Goal: Contribute content: Contribute content

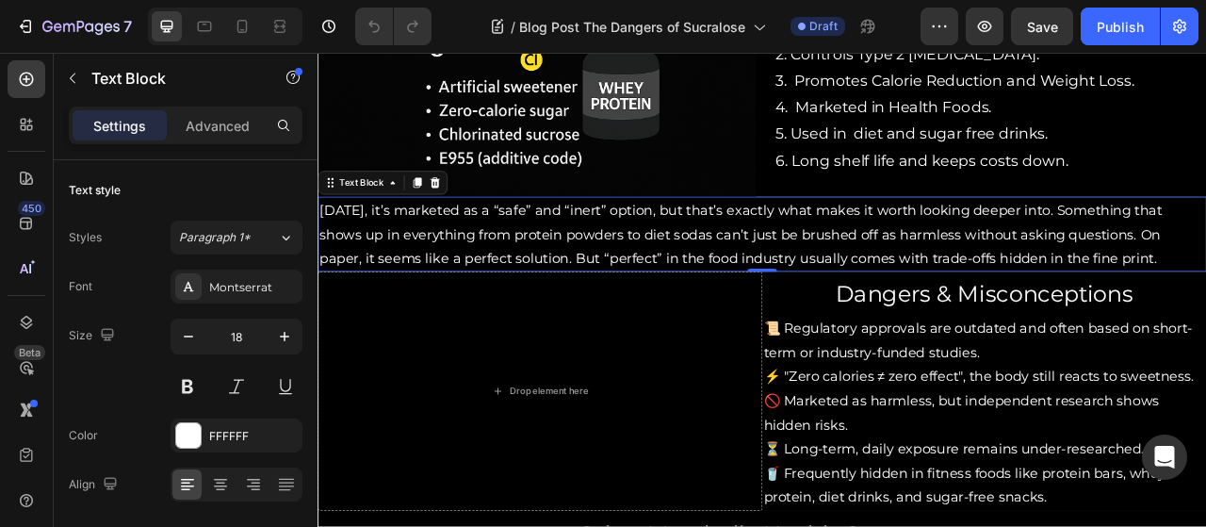
scroll to position [1131, 0]
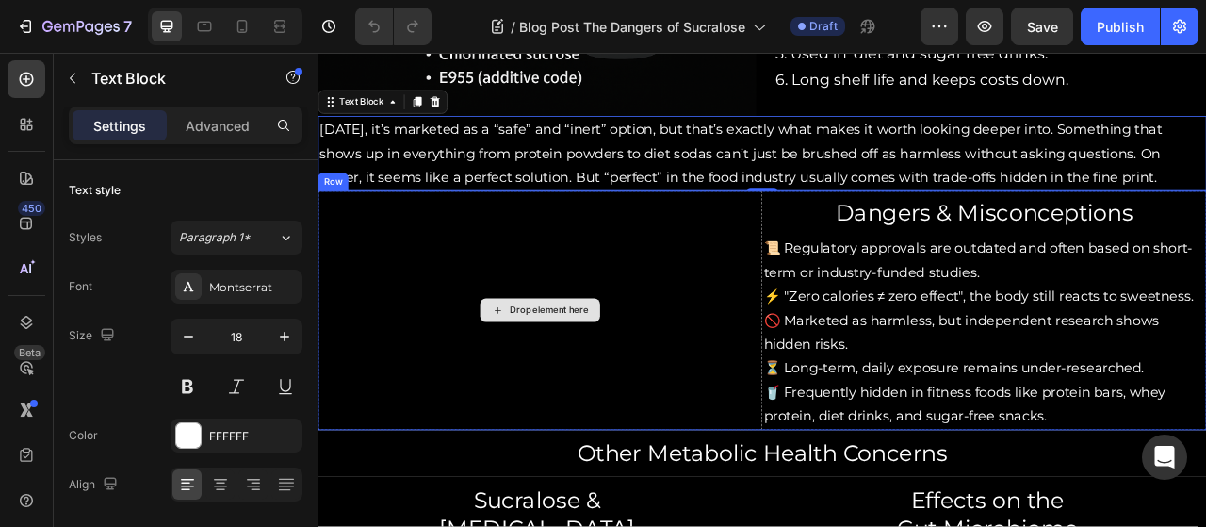
click at [756, 257] on div "Drop element here" at bounding box center [599, 380] width 565 height 303
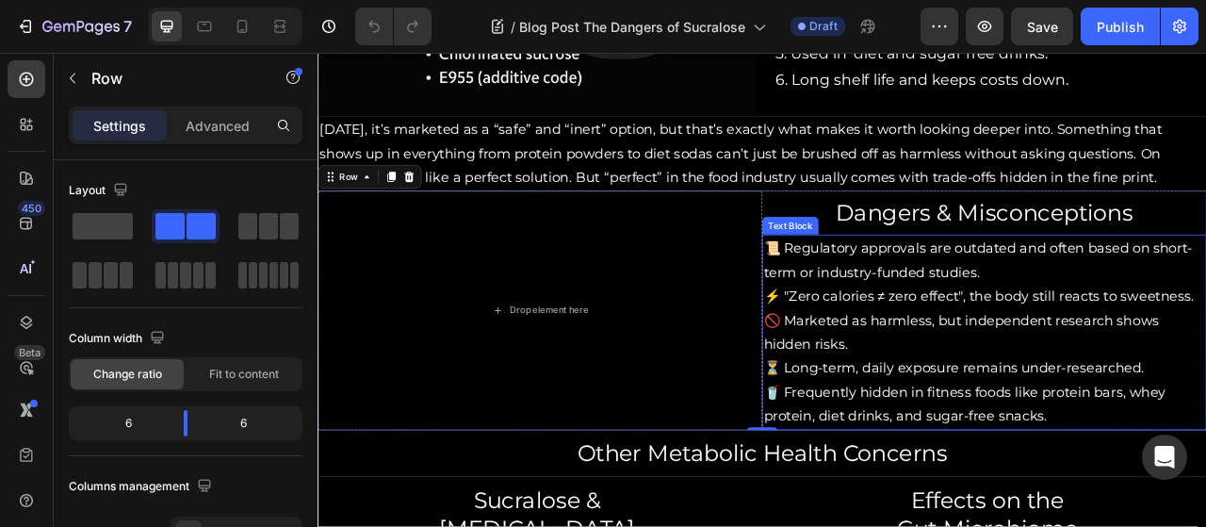
click at [1032, 360] on p "⚡ "Zero calories ≠ zero effect", the body still reacts to sweetness." at bounding box center [1166, 363] width 562 height 30
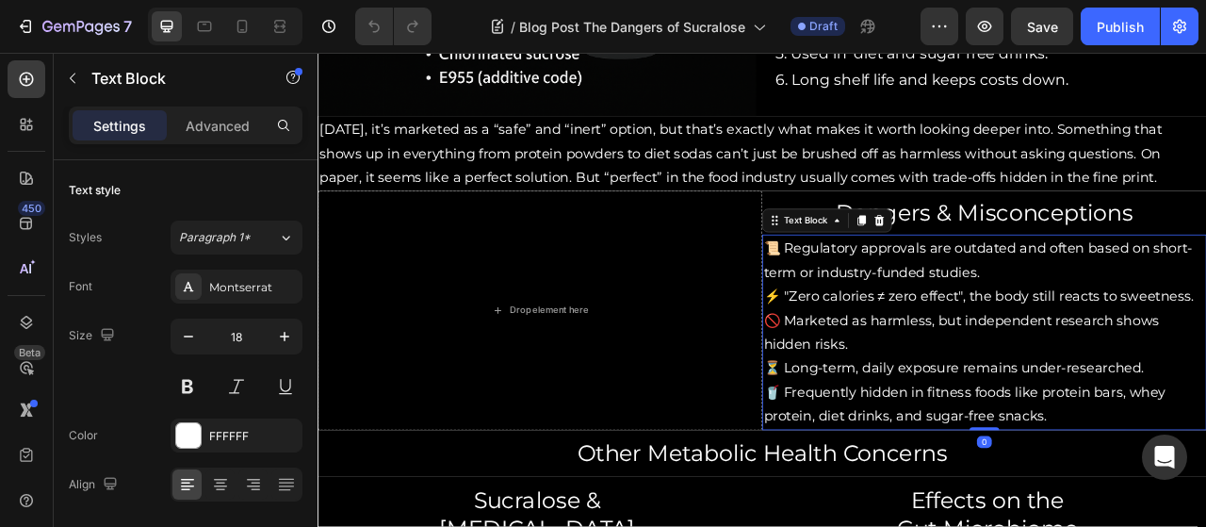
click at [1032, 360] on p "⚡ "Zero calories ≠ zero effect", the body still reacts to sweetness." at bounding box center [1166, 363] width 562 height 30
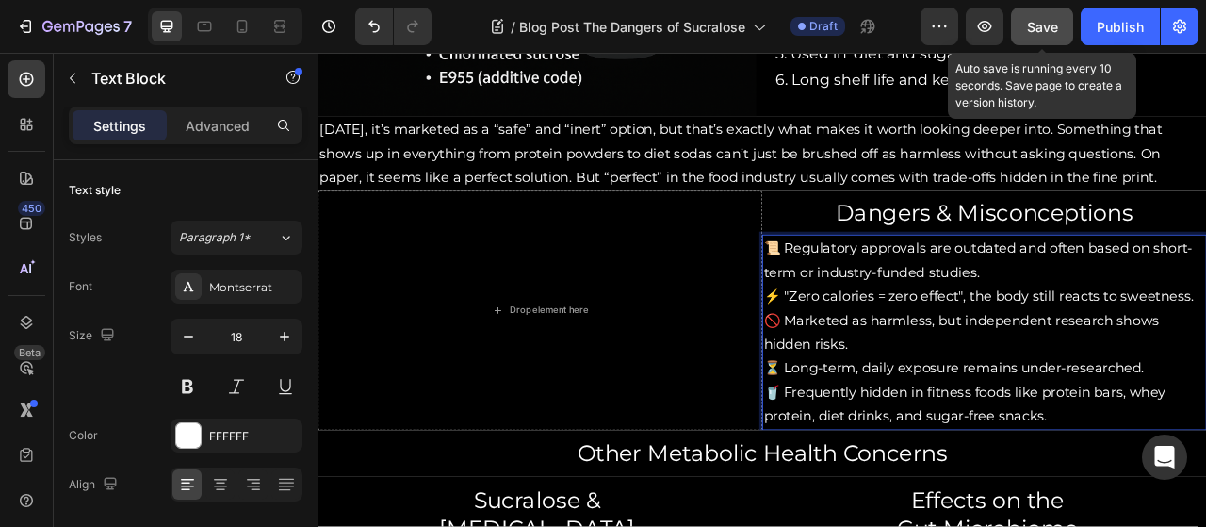
click at [1044, 36] on div "Save" at bounding box center [1042, 27] width 31 height 20
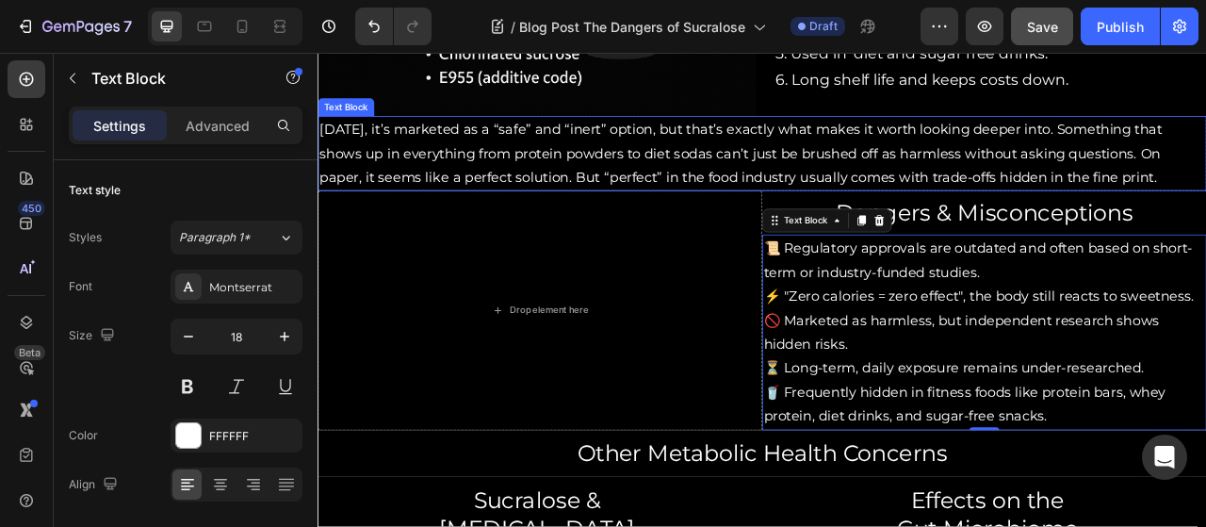
click at [841, 187] on p "[DATE], it’s marketed as a “safe” and “inert” option, but that’s exactly what m…" at bounding box center [882, 181] width 1127 height 91
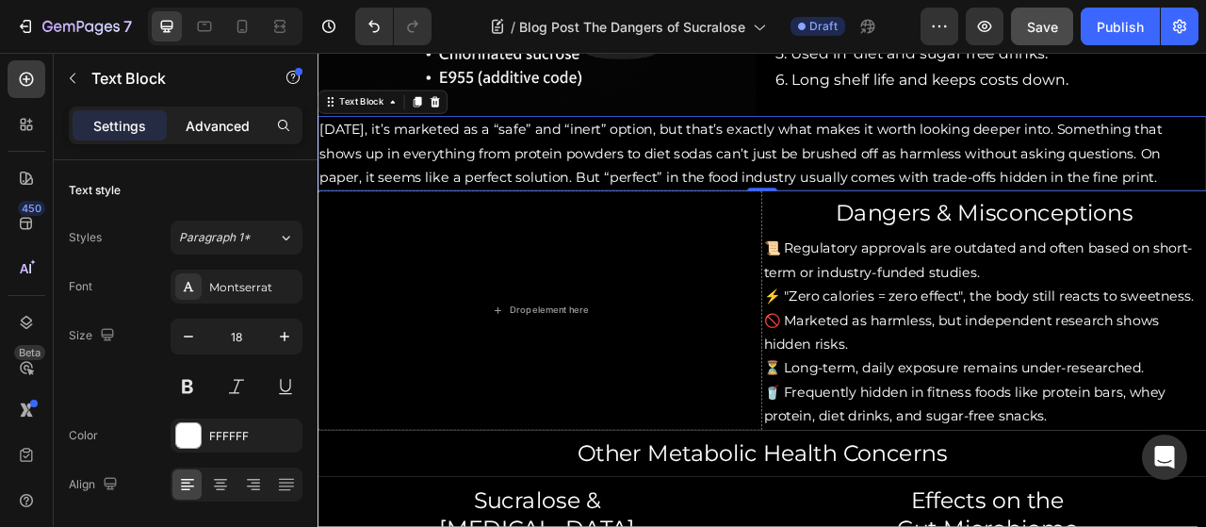
click at [234, 125] on p "Advanced" at bounding box center [218, 126] width 64 height 20
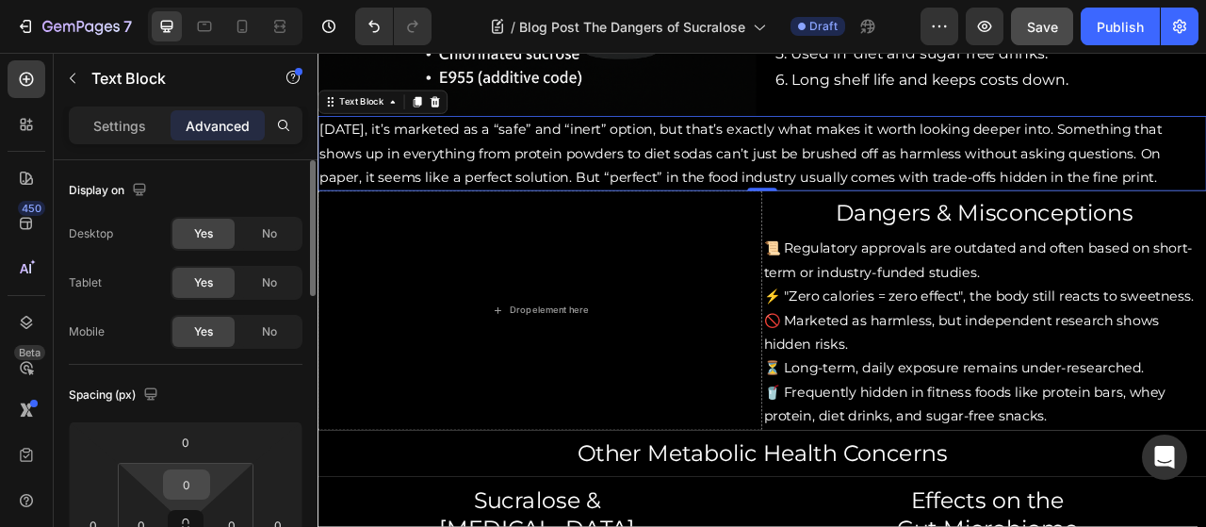
click at [190, 484] on input "0" at bounding box center [187, 484] width 38 height 28
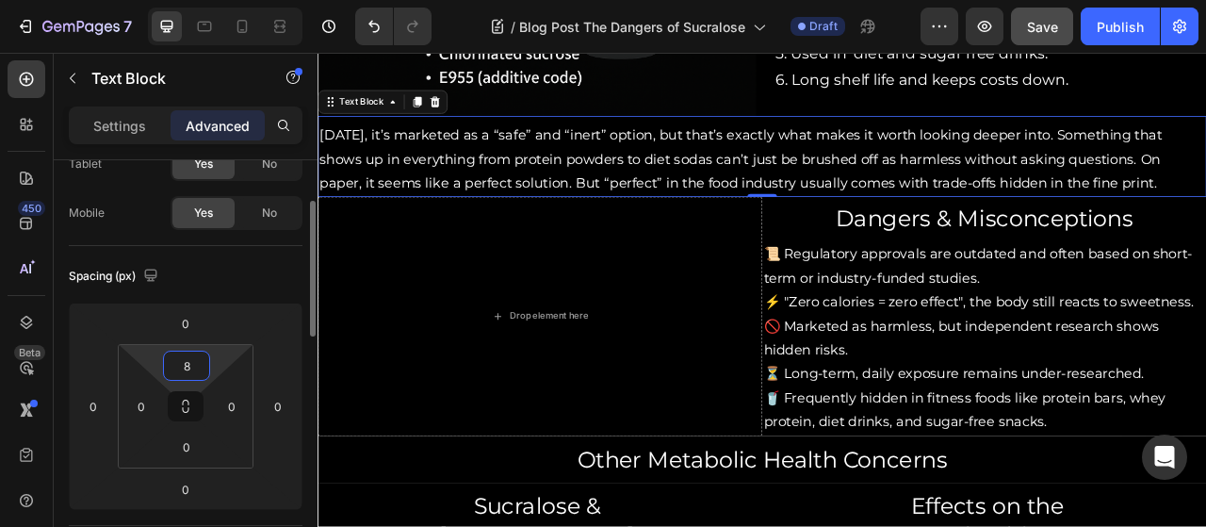
scroll to position [121, 0]
type input "8"
click at [184, 440] on input "0" at bounding box center [187, 445] width 38 height 28
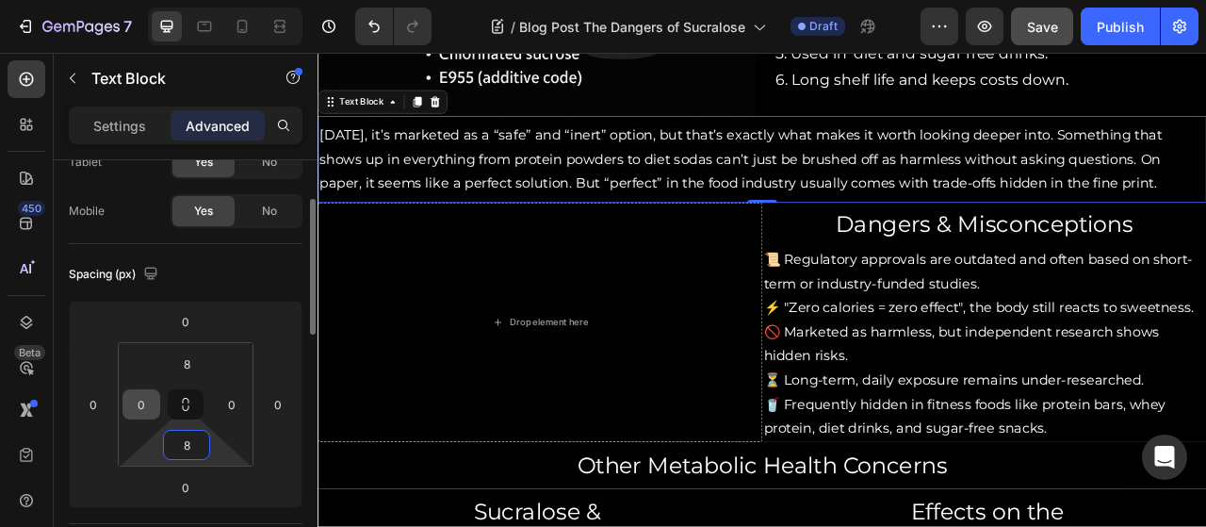
type input "8"
click at [145, 403] on input "0" at bounding box center [141, 404] width 28 height 28
type input "8"
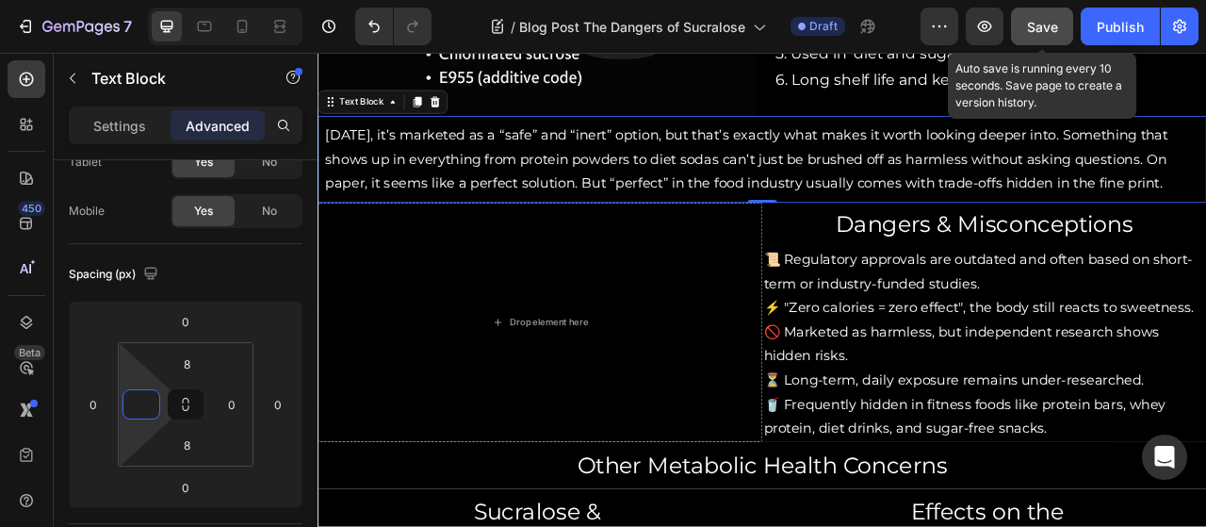
click at [1057, 25] on span "Save" at bounding box center [1042, 27] width 31 height 16
type input "0"
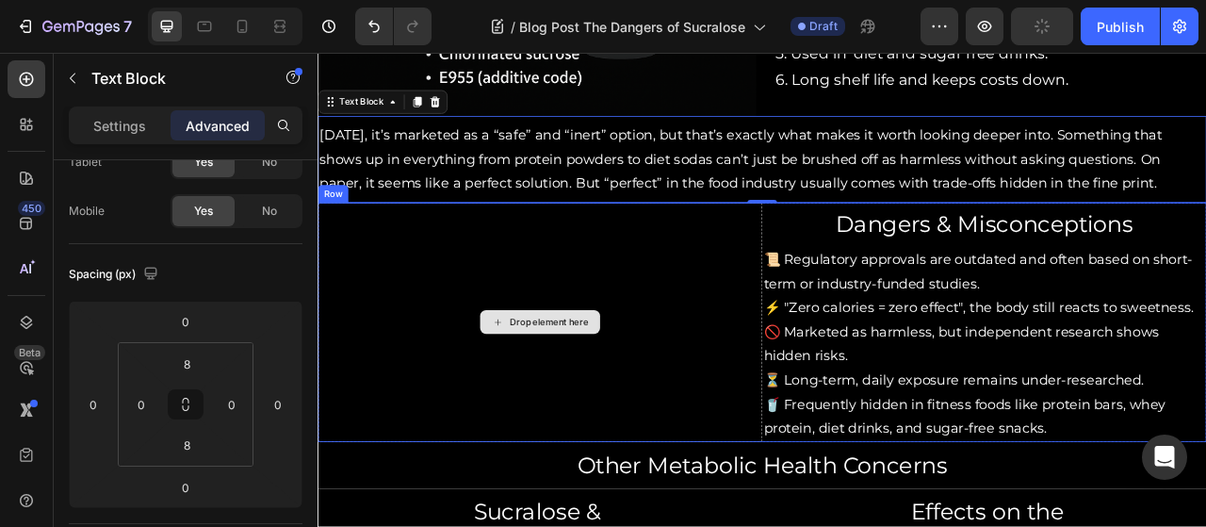
click at [807, 367] on div "Drop element here" at bounding box center [599, 395] width 565 height 303
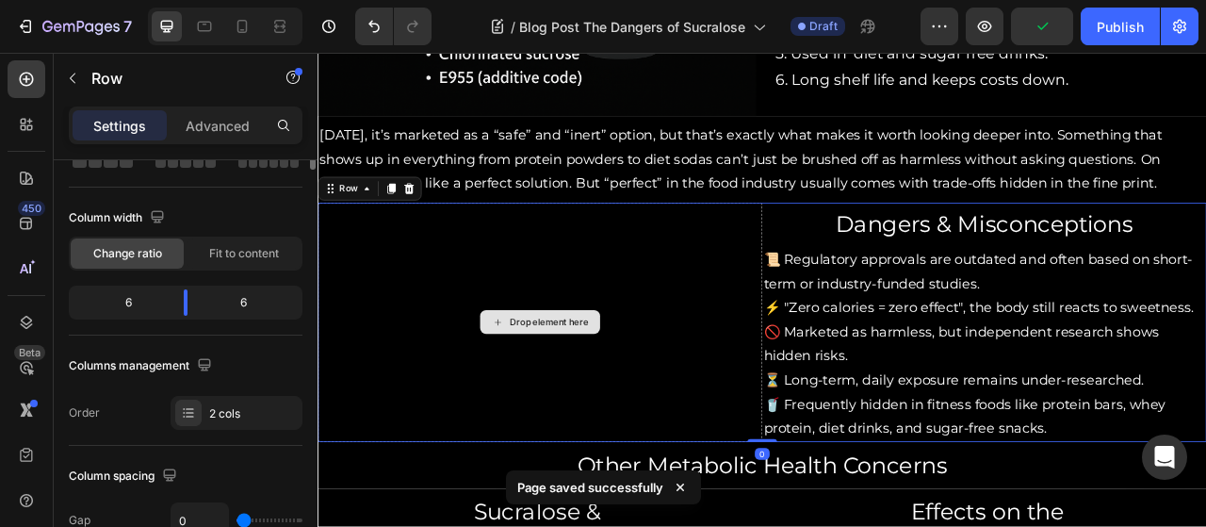
scroll to position [0, 0]
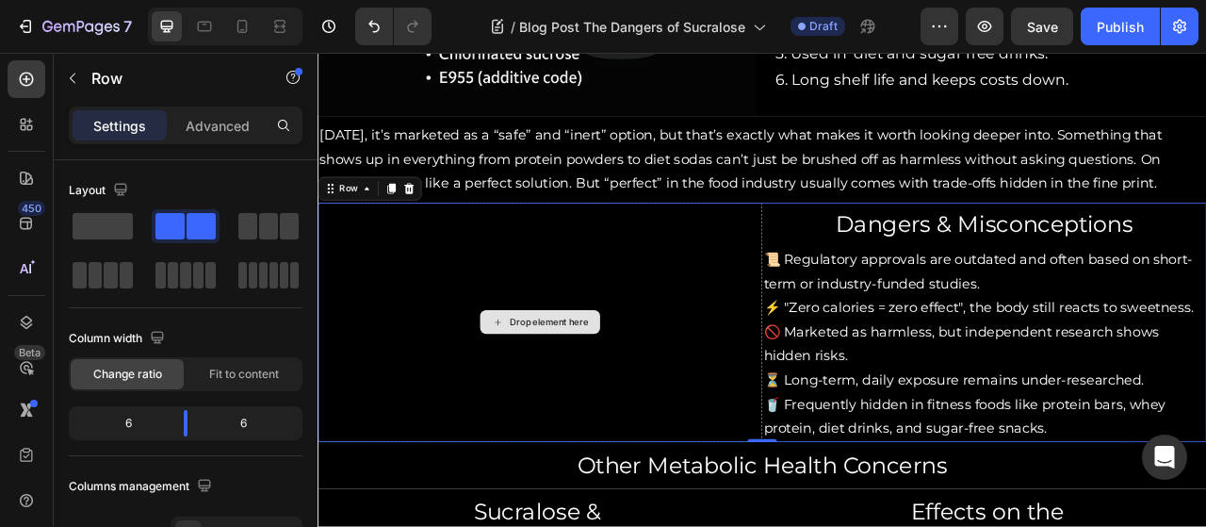
click at [496, 319] on div "Drop element here" at bounding box center [599, 395] width 565 height 303
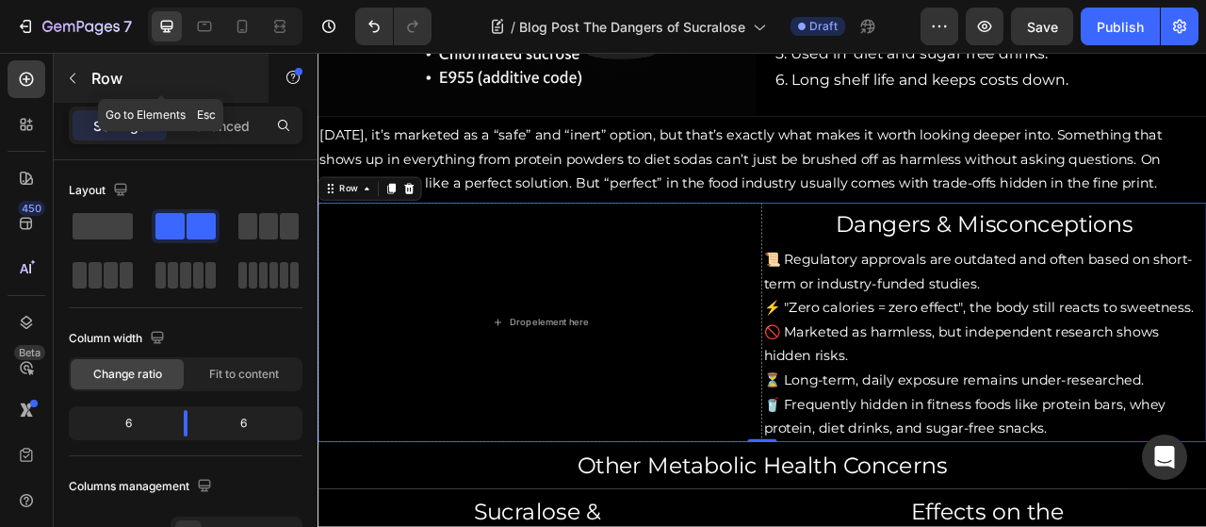
click at [78, 73] on icon "button" at bounding box center [72, 78] width 15 height 15
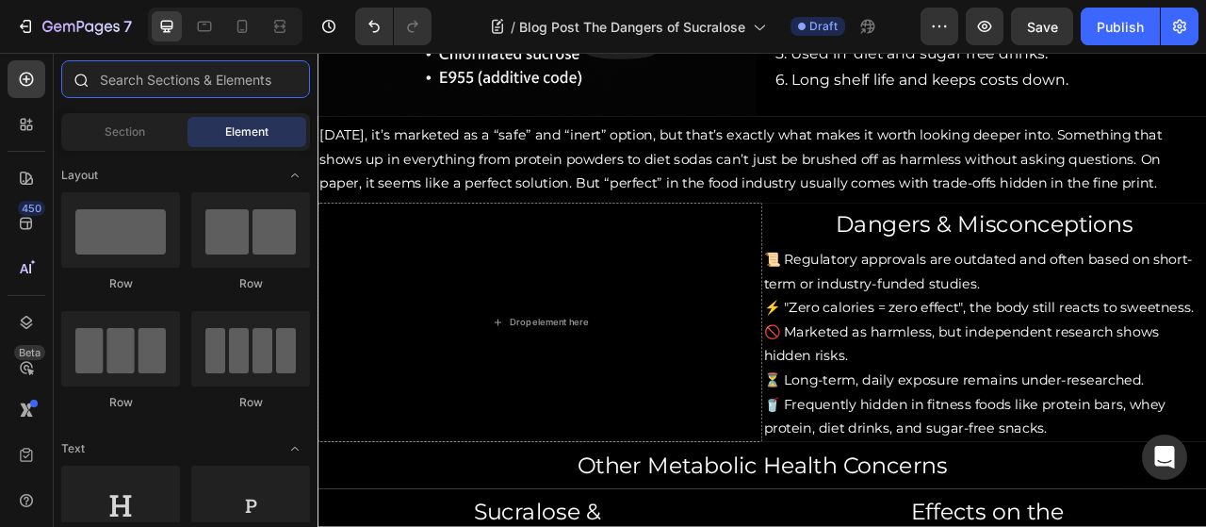
click at [153, 90] on input "text" at bounding box center [185, 79] width 249 height 38
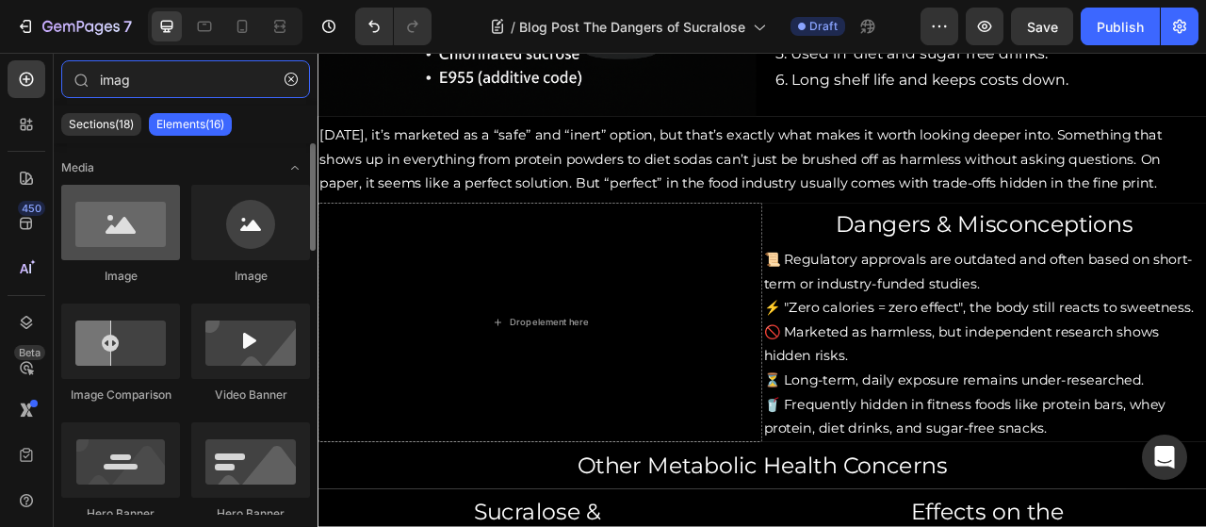
type input "imag"
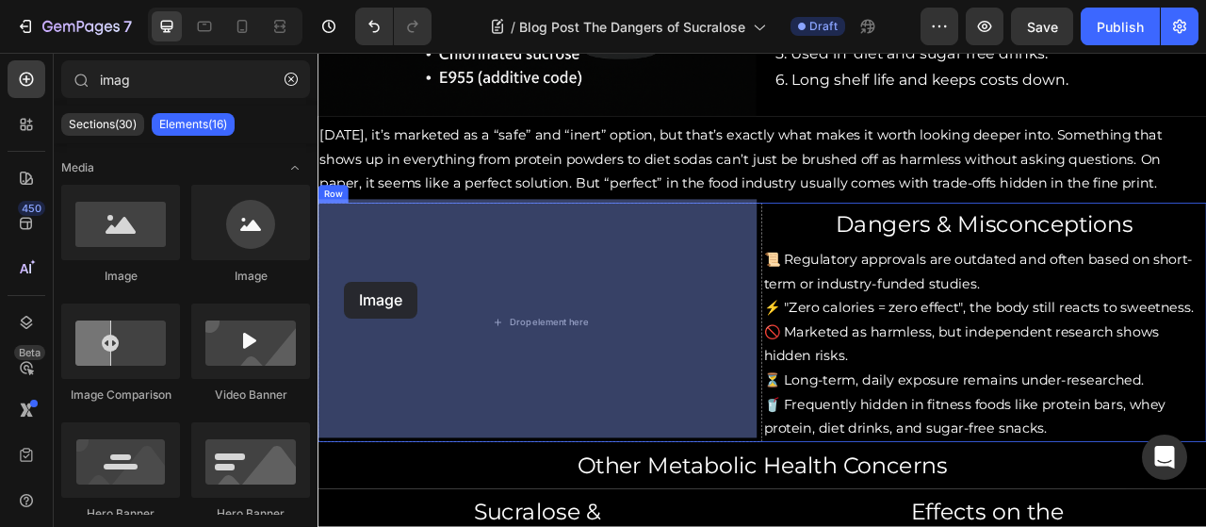
drag, startPoint x: 448, startPoint y: 269, endPoint x: 506, endPoint y: 364, distance: 111.2
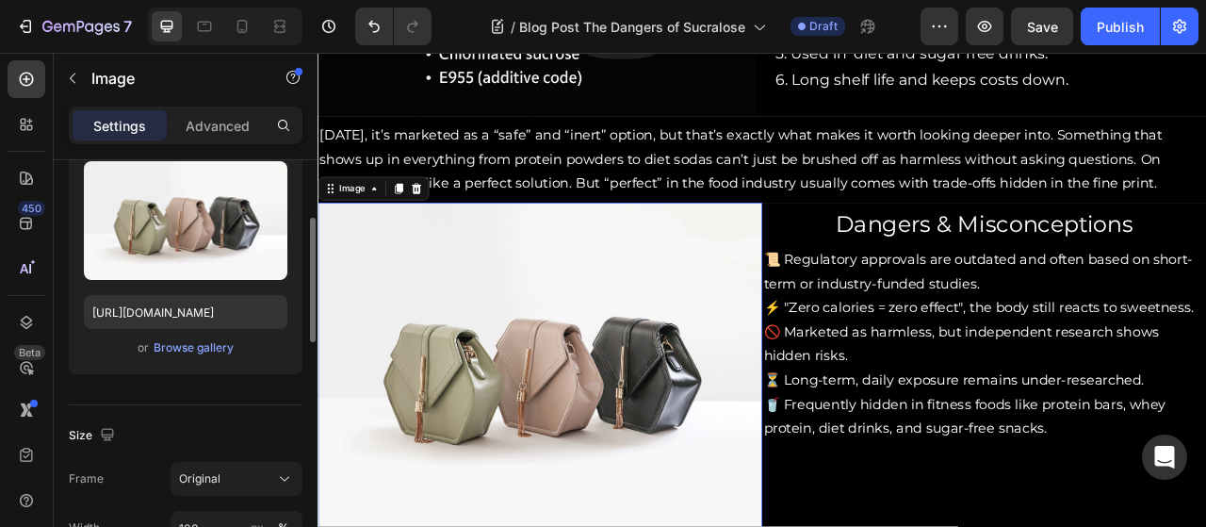
scroll to position [211, 0]
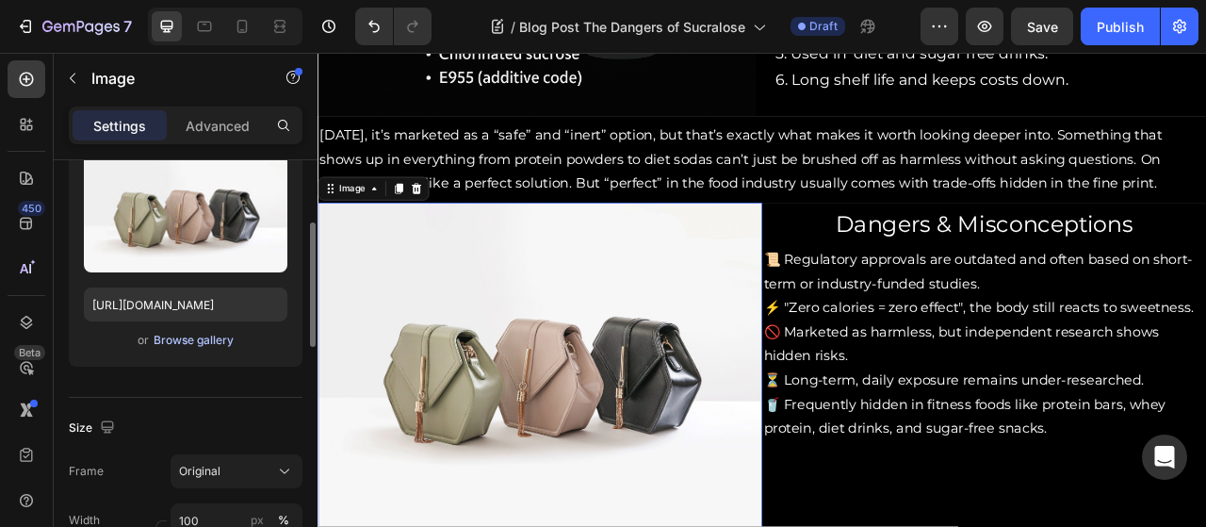
click at [171, 340] on div "Browse gallery" at bounding box center [194, 340] width 80 height 17
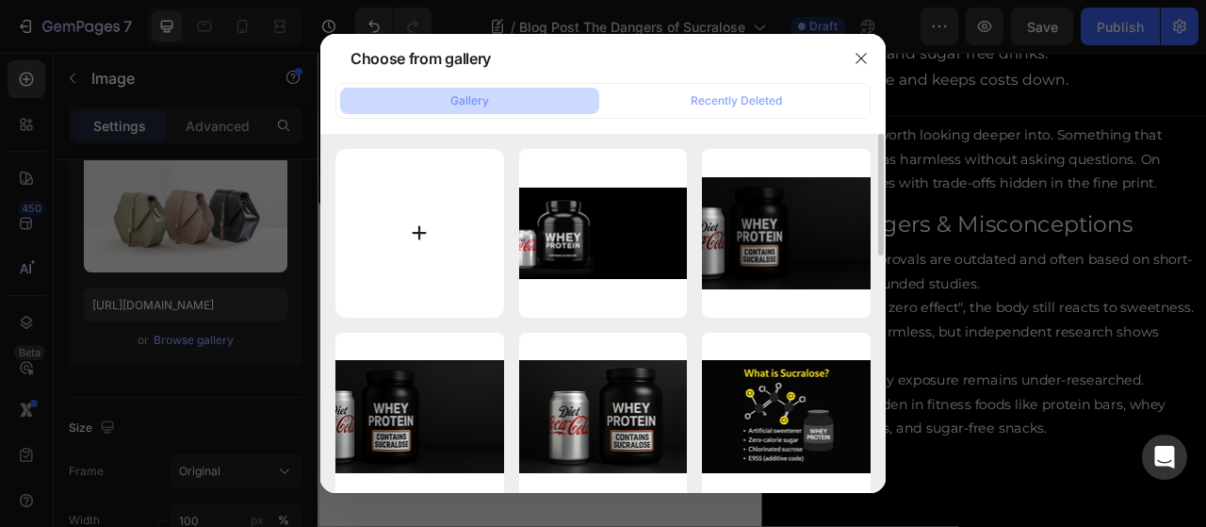
click at [431, 243] on input "file" at bounding box center [419, 233] width 169 height 169
type input "C:\fakepath\ChatGPT Image [DATE], 12_44_46 PM.png"
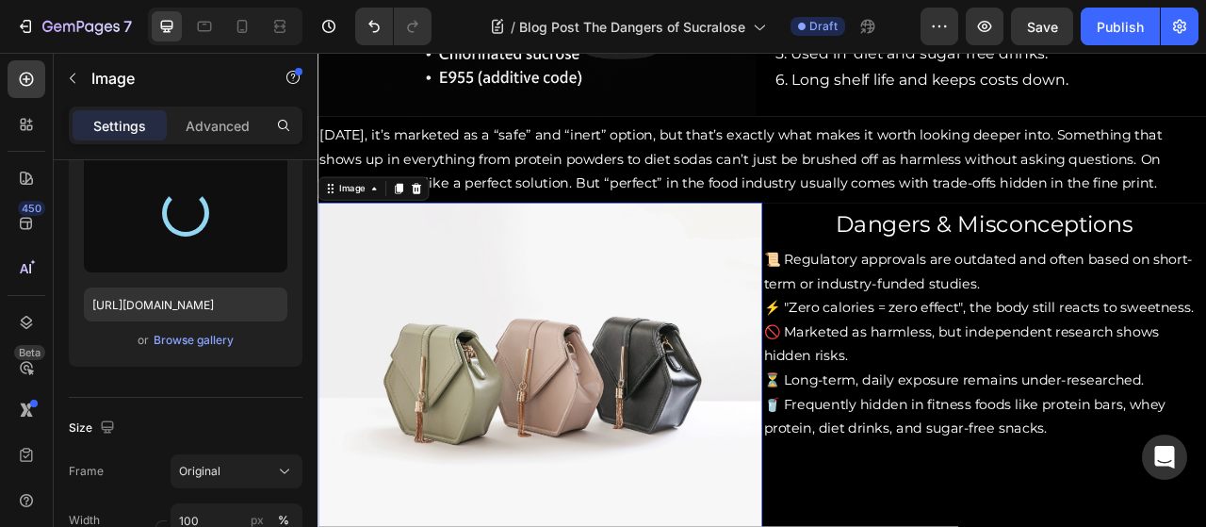
type input "[URL][DOMAIN_NAME]"
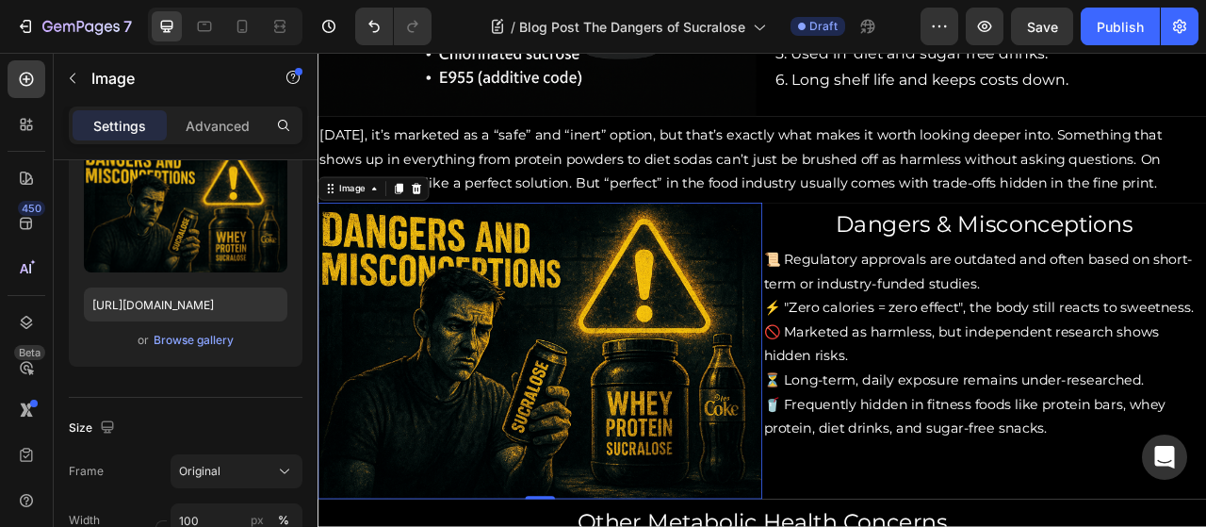
click at [715, 440] on img at bounding box center [599, 432] width 565 height 377
click at [626, 461] on img at bounding box center [599, 432] width 565 height 377
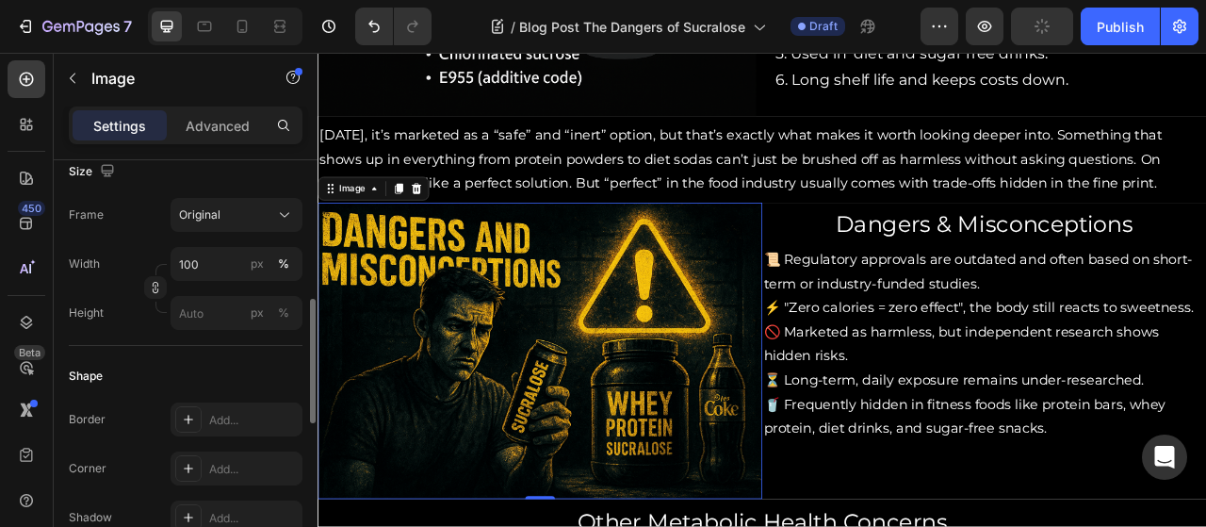
scroll to position [469, 0]
click at [162, 289] on button "button" at bounding box center [155, 285] width 23 height 23
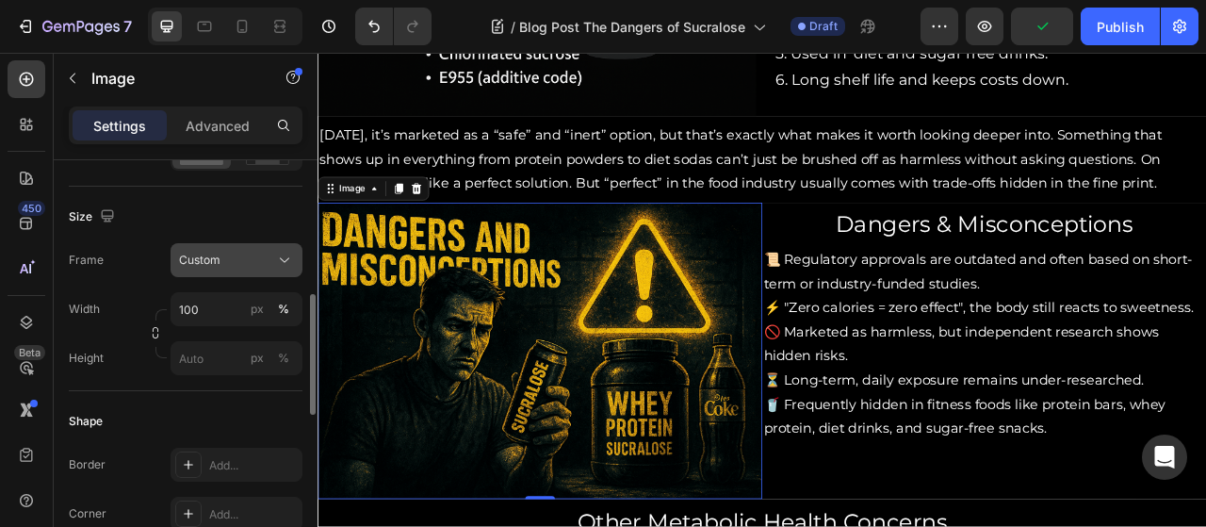
click at [202, 269] on button "Custom" at bounding box center [237, 260] width 132 height 34
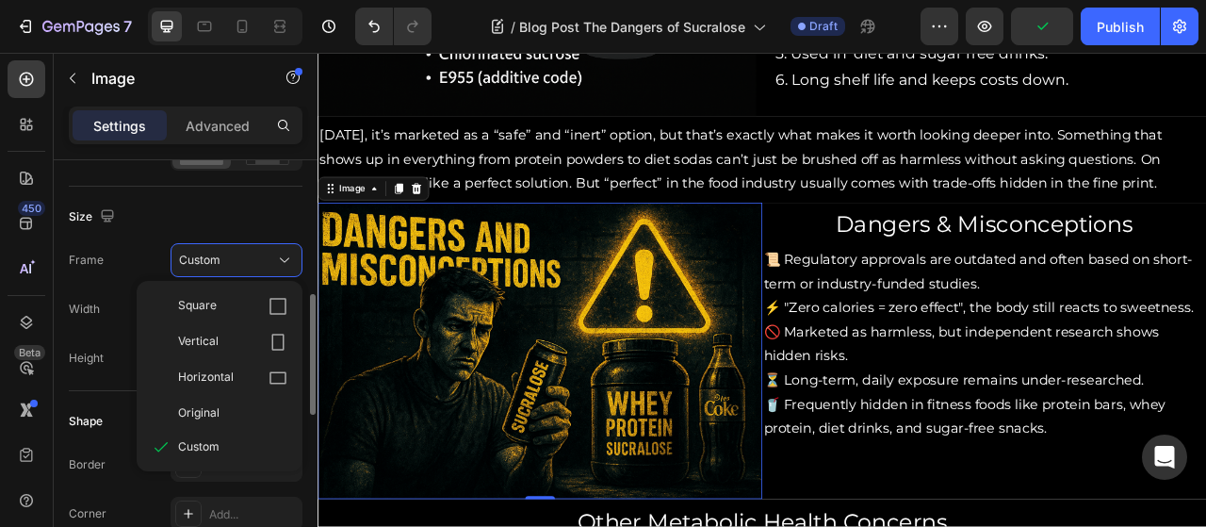
click at [109, 313] on div "Width 100 px %" at bounding box center [186, 309] width 234 height 34
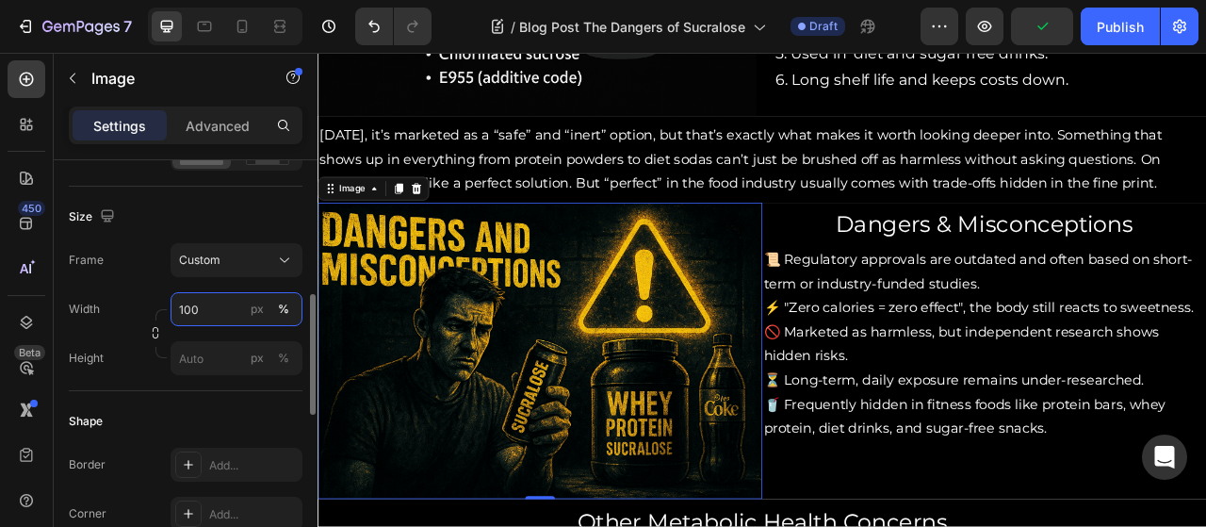
click at [204, 324] on input "100" at bounding box center [237, 309] width 132 height 34
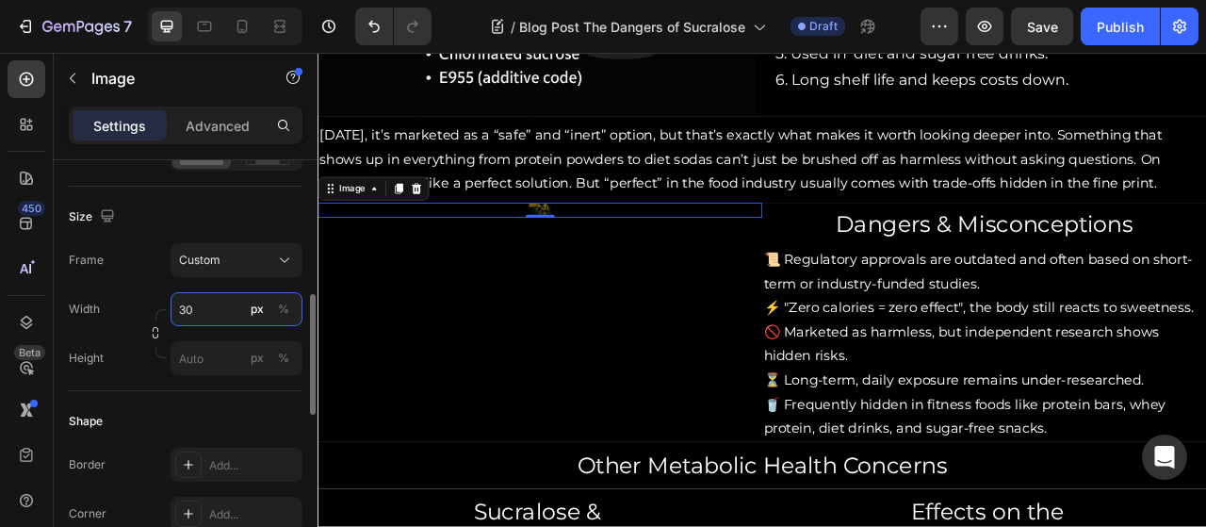
type input "3"
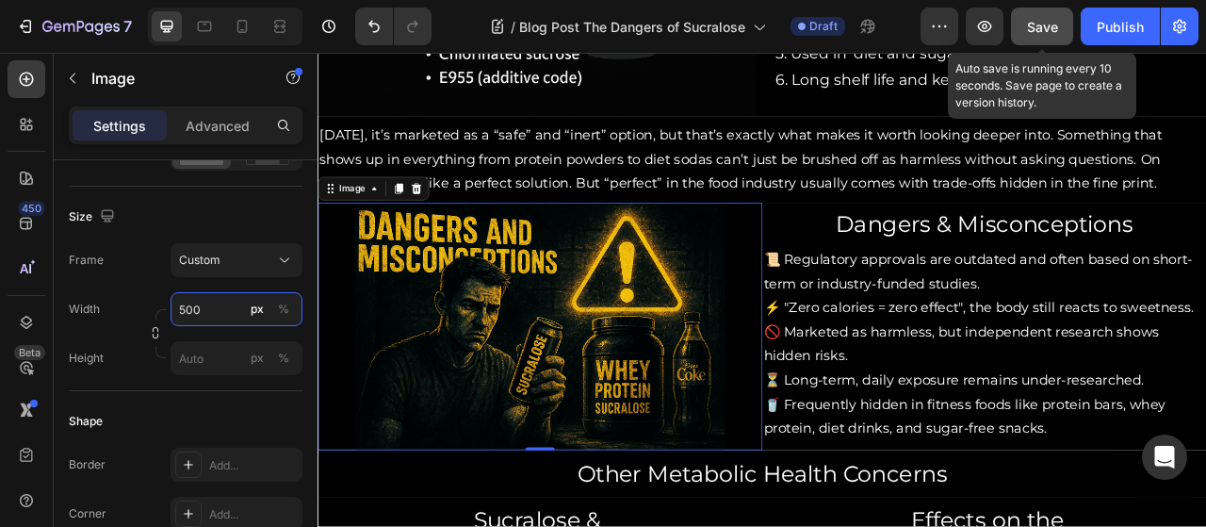
type input "500"
click at [1049, 20] on span "Save" at bounding box center [1042, 27] width 31 height 16
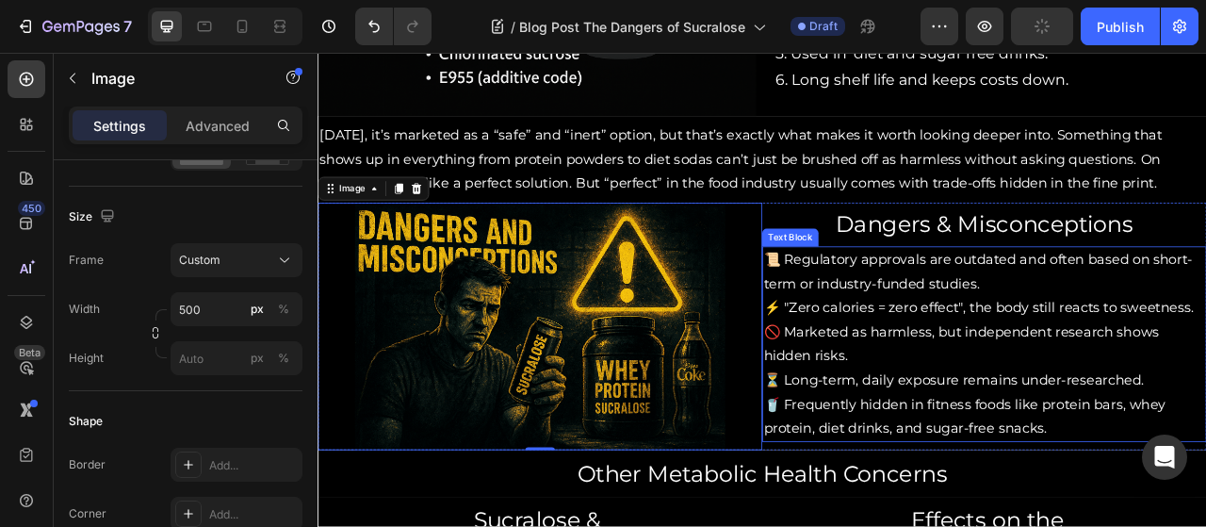
click at [1084, 437] on p "🚫 Marketed as harmless, but independent research shows hidden risks." at bounding box center [1166, 424] width 562 height 61
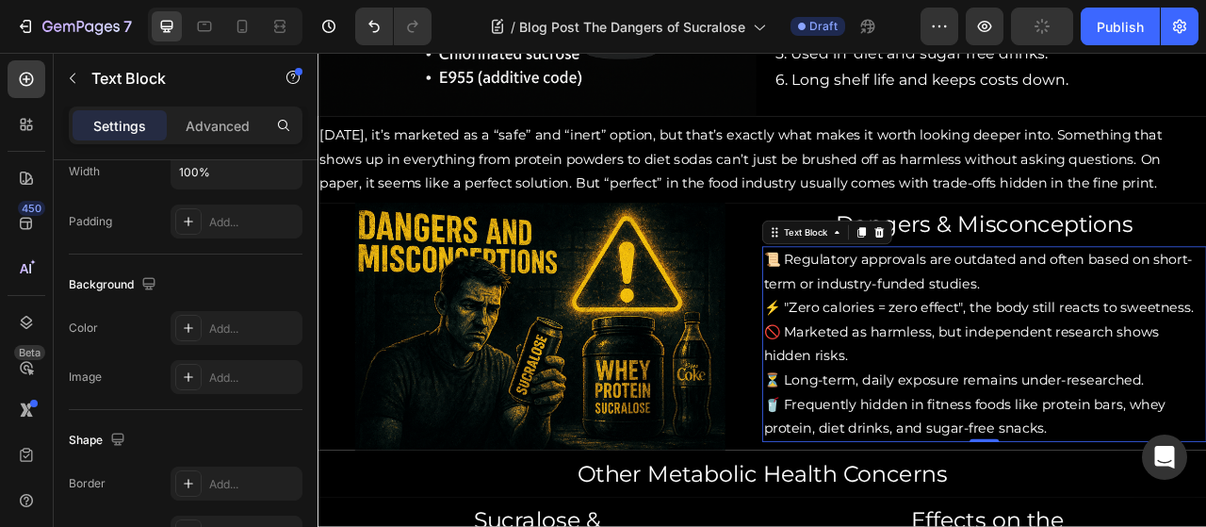
scroll to position [0, 0]
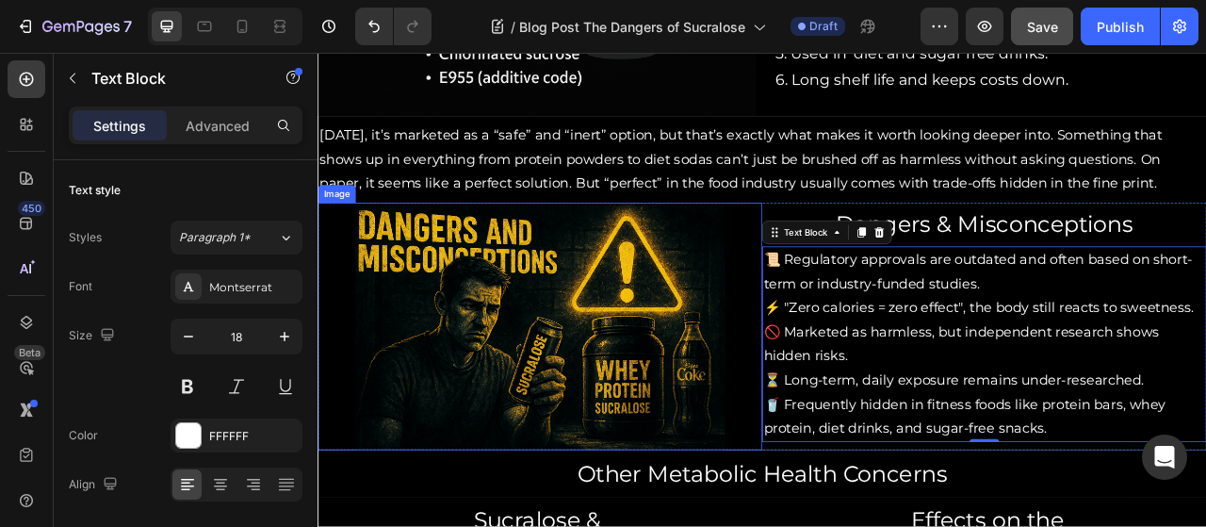
click at [634, 387] on img at bounding box center [600, 401] width 471 height 314
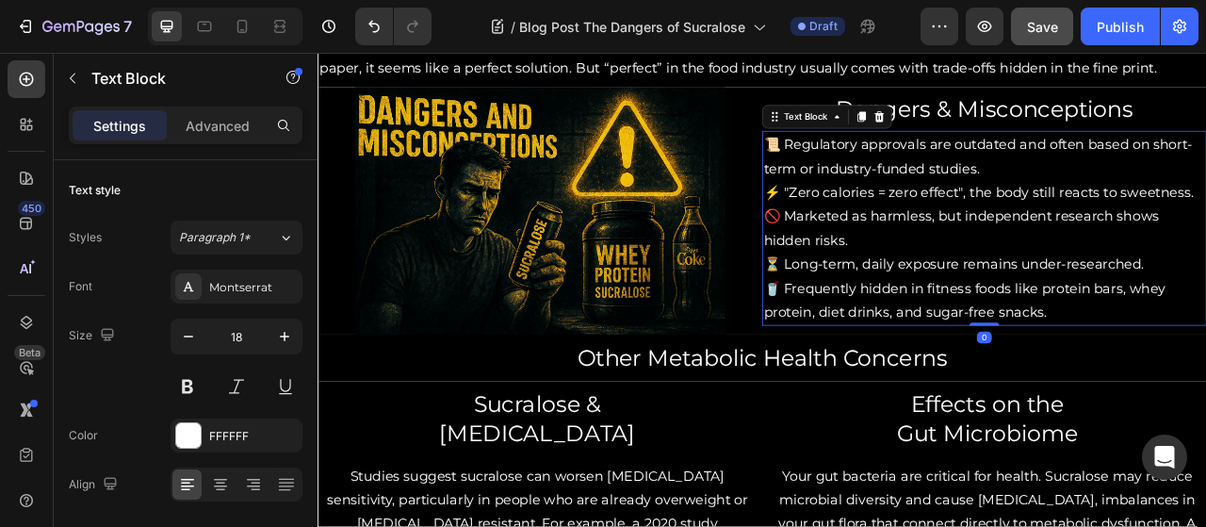
scroll to position [1262, 0]
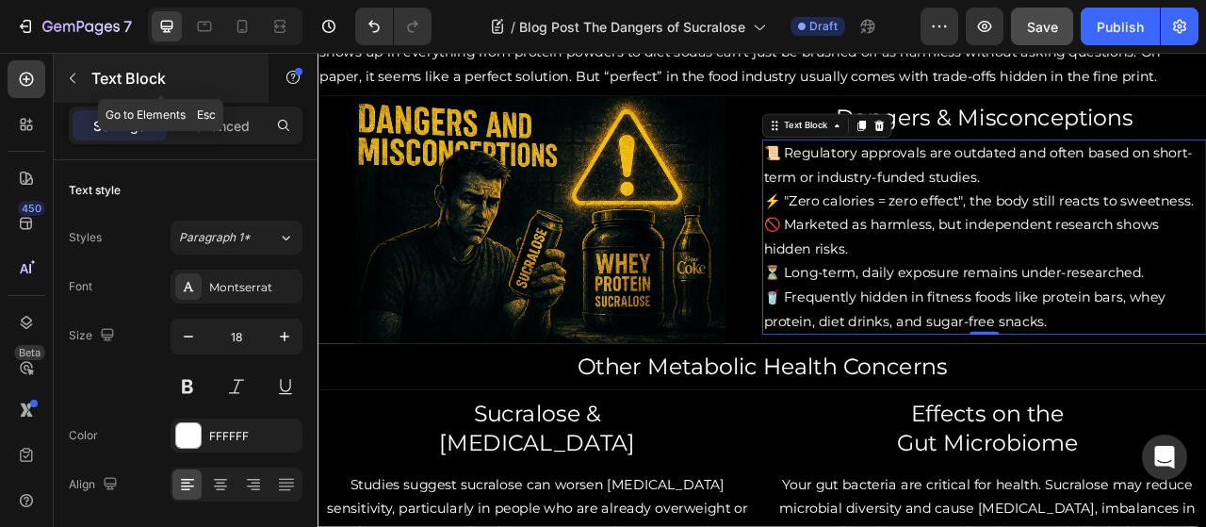
click at [79, 85] on icon "button" at bounding box center [72, 78] width 15 height 15
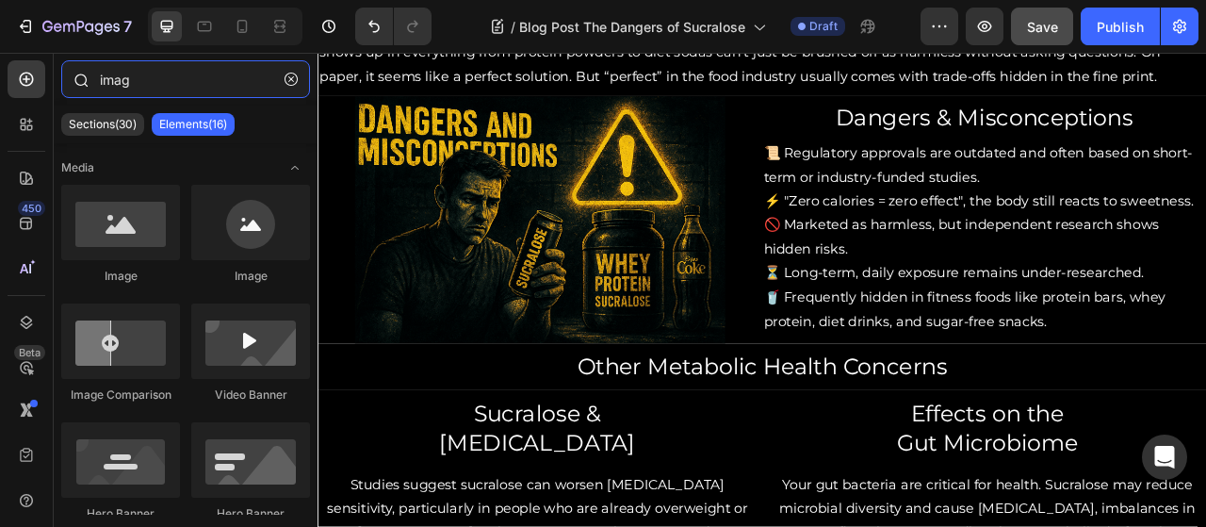
click at [147, 84] on input "imag" at bounding box center [185, 79] width 249 height 38
type input "i"
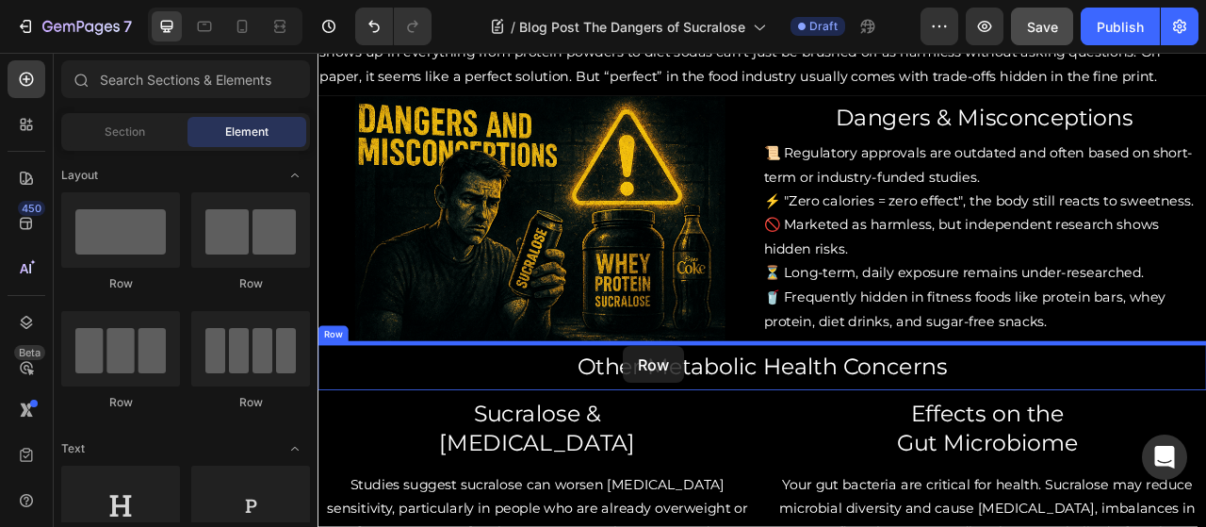
drag, startPoint x: 459, startPoint y: 285, endPoint x: 708, endPoint y: 423, distance: 285.5
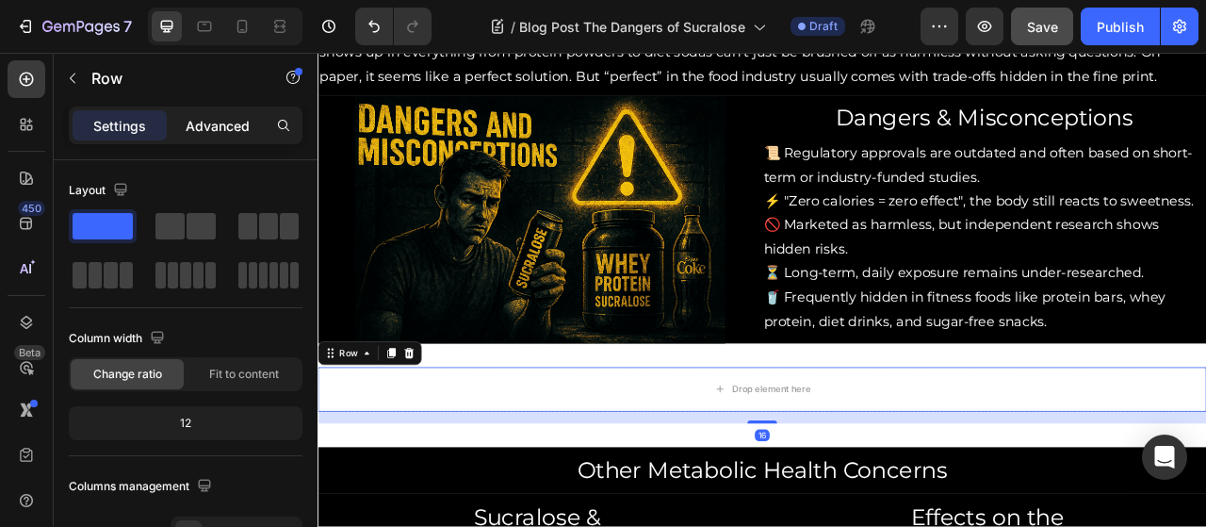
click at [246, 135] on p "Advanced" at bounding box center [218, 126] width 64 height 20
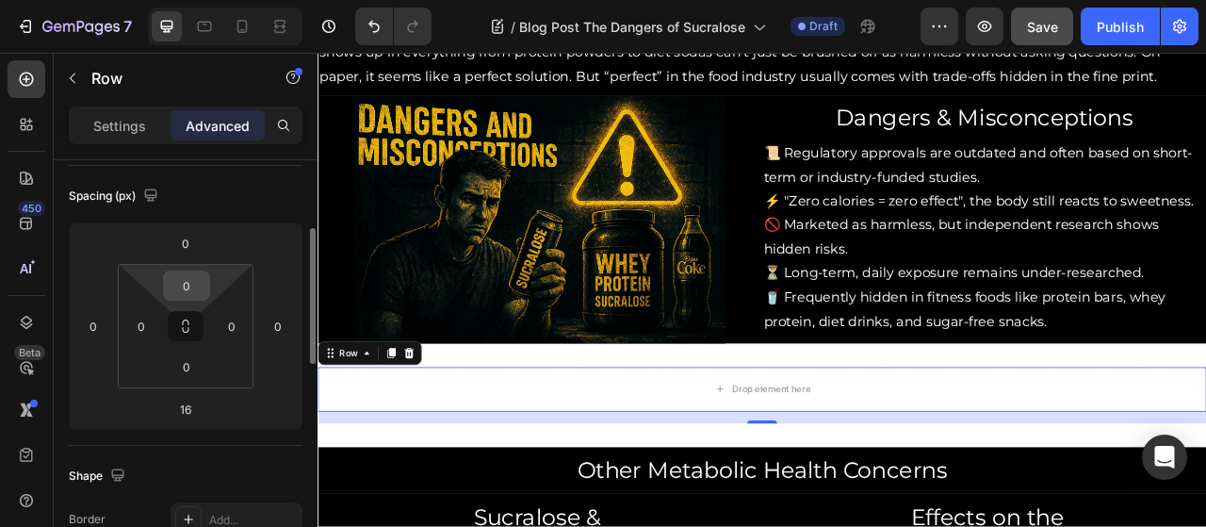
scroll to position [202, 0]
click at [181, 401] on input "16" at bounding box center [186, 406] width 38 height 28
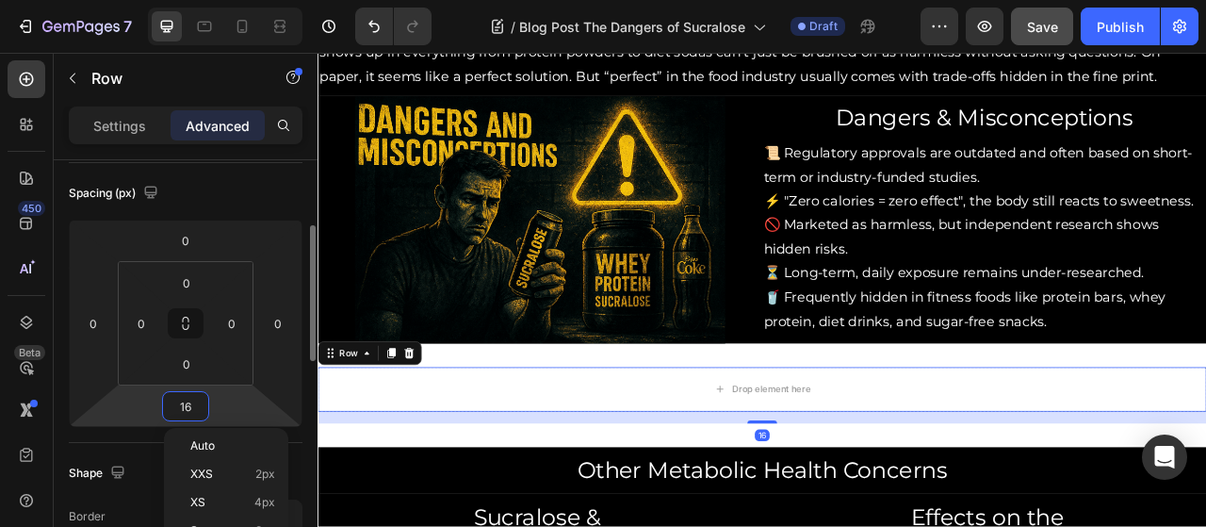
click at [179, 407] on input "16" at bounding box center [186, 406] width 38 height 28
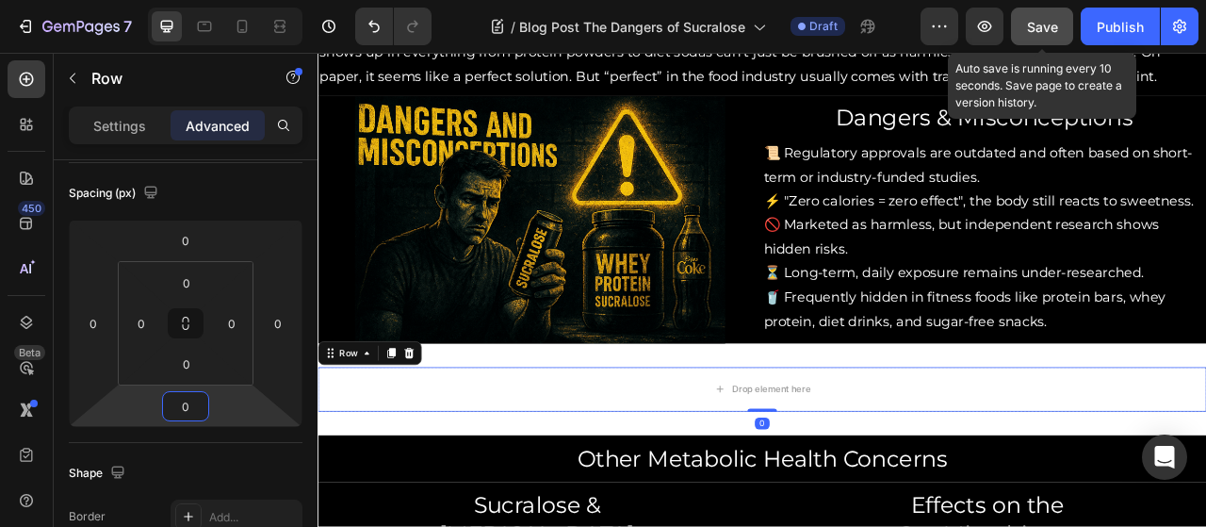
type input "0"
click at [1051, 23] on span "Save" at bounding box center [1042, 27] width 31 height 16
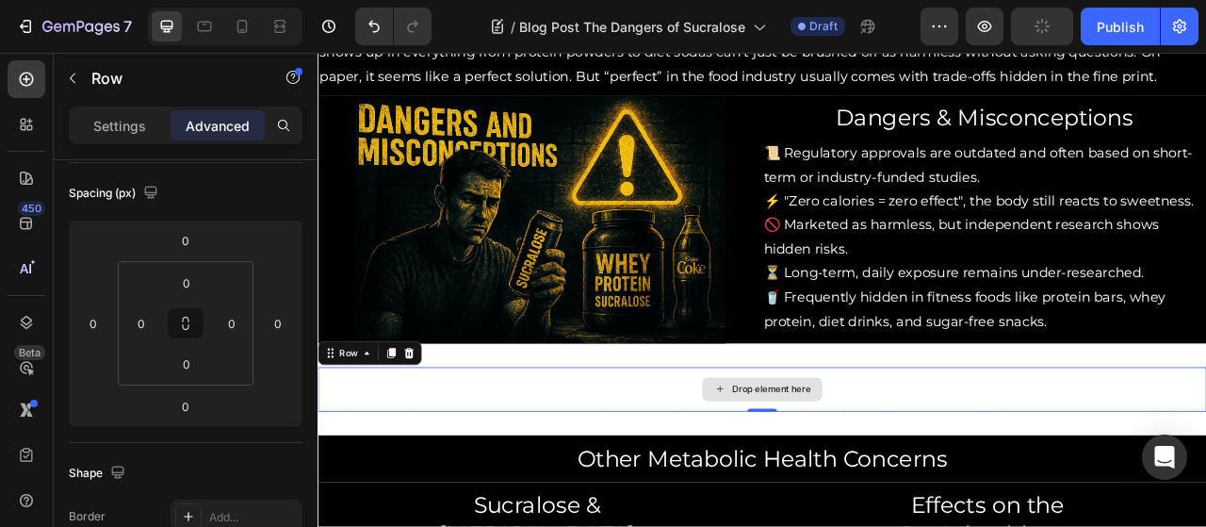
click at [754, 460] on div "Drop element here" at bounding box center [882, 481] width 1131 height 57
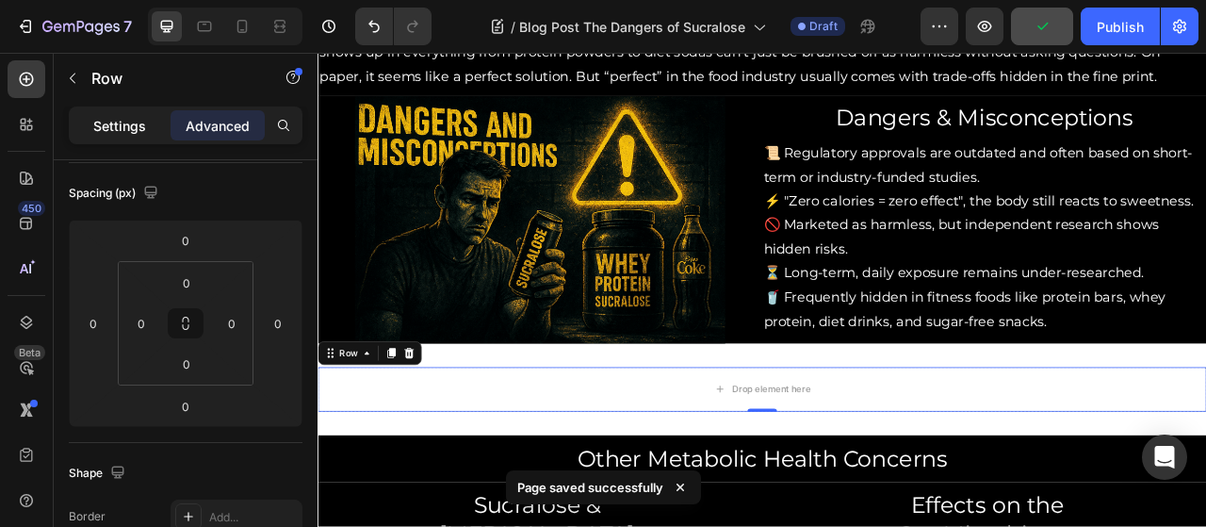
click at [126, 123] on p "Settings" at bounding box center [119, 126] width 53 height 20
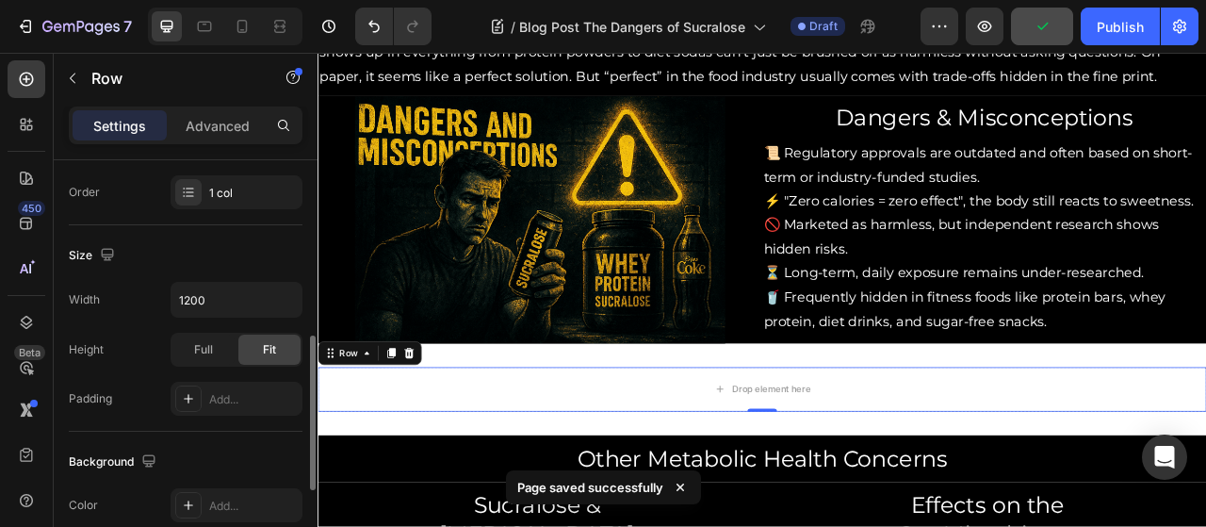
scroll to position [379, 0]
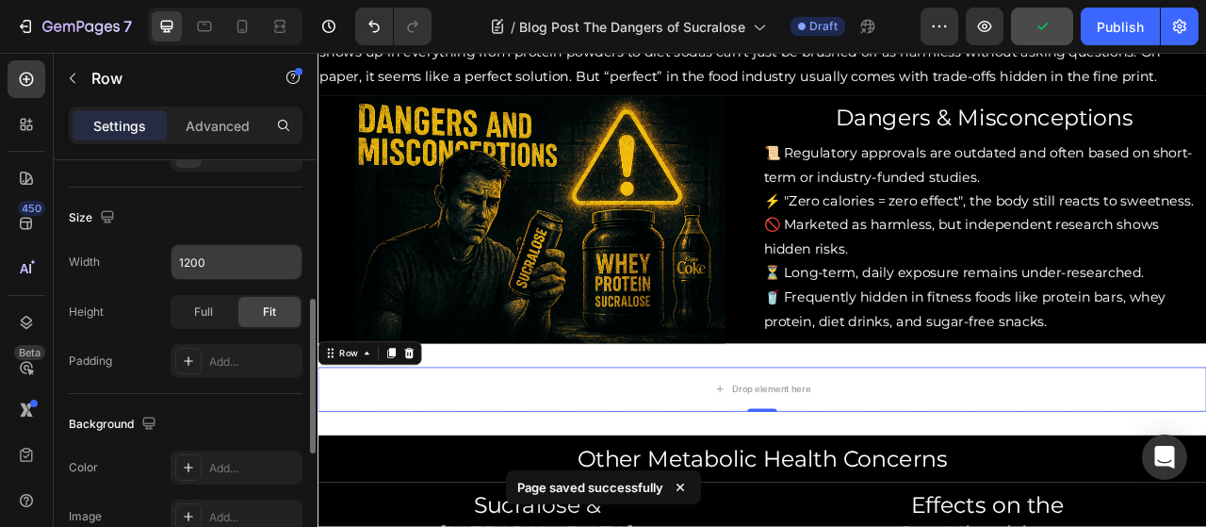
click at [198, 262] on input "1200" at bounding box center [236, 262] width 130 height 34
type input "100%"
click at [1042, 30] on span "Save" at bounding box center [1042, 27] width 31 height 16
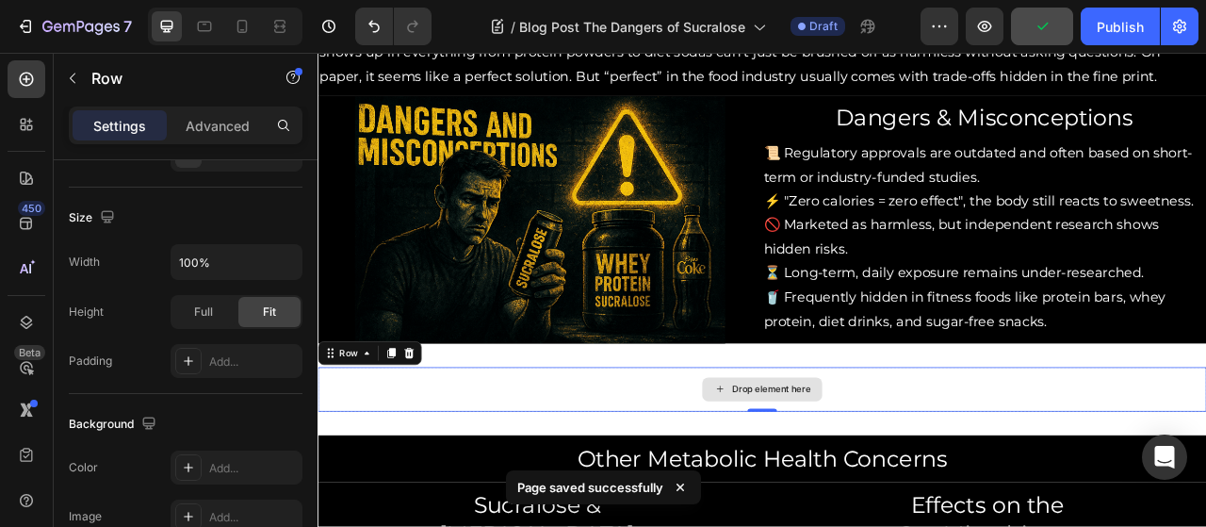
click at [495, 473] on div "Drop element here" at bounding box center [882, 481] width 1131 height 57
click at [219, 121] on p "Advanced" at bounding box center [218, 126] width 64 height 20
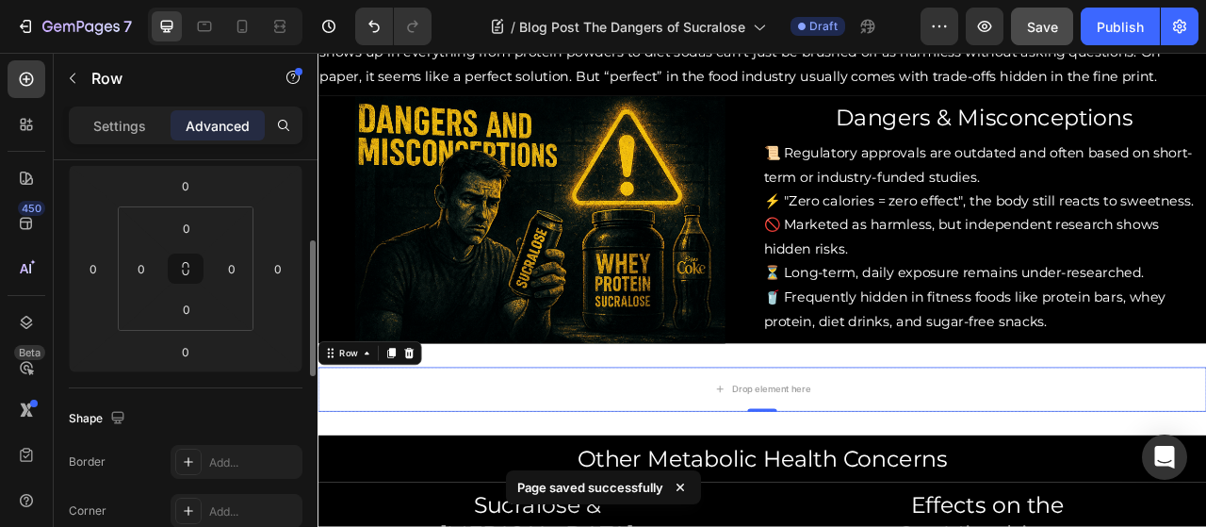
scroll to position [254, 0]
click at [623, 489] on div "Drop element here" at bounding box center [882, 481] width 1131 height 57
click at [360, 433] on div "Row" at bounding box center [356, 435] width 31 height 17
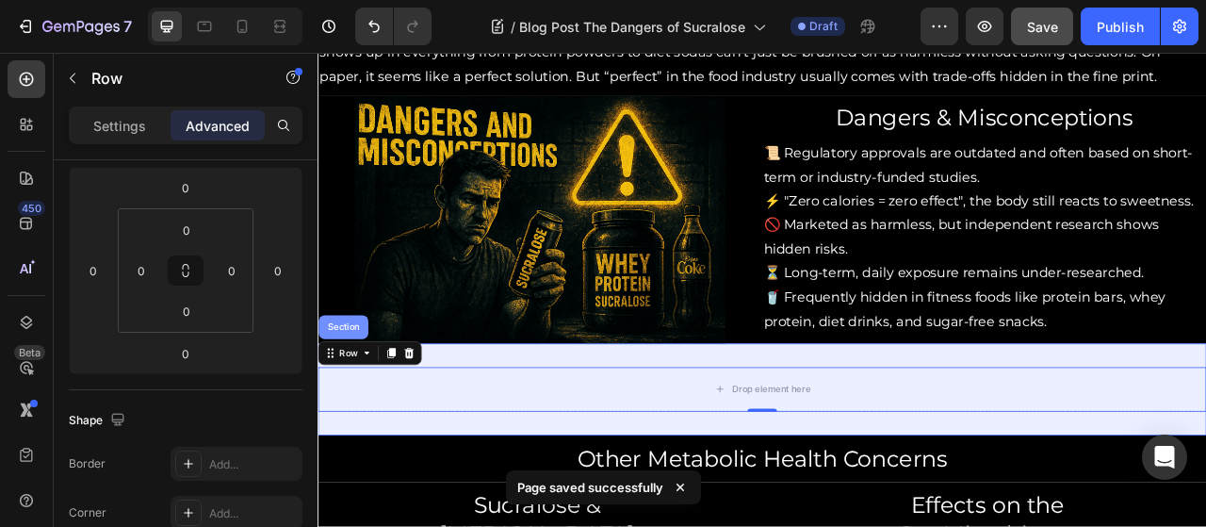
click at [373, 408] on div "Section" at bounding box center [349, 402] width 63 height 30
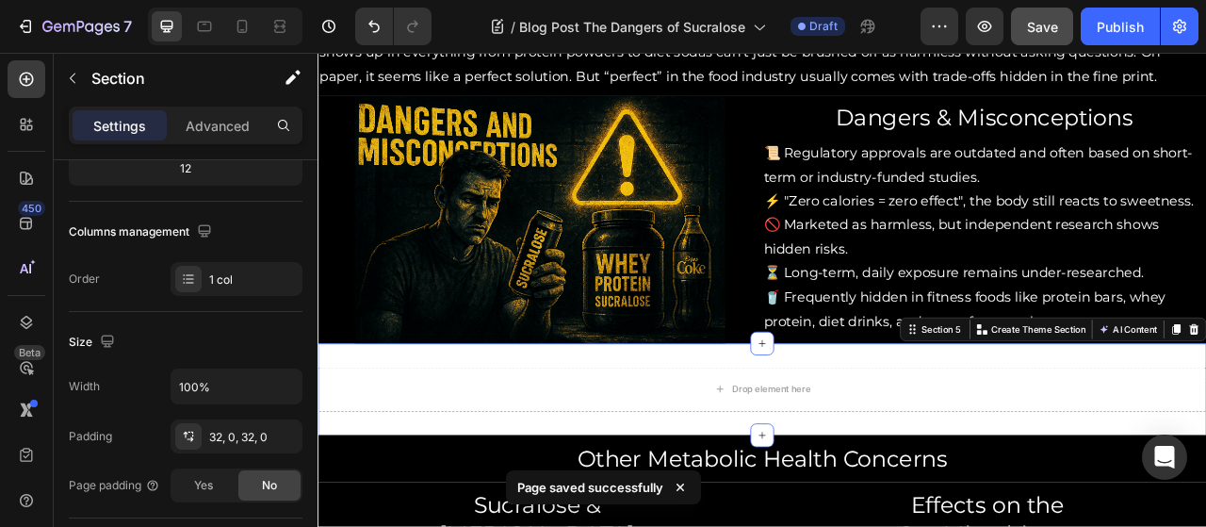
scroll to position [0, 0]
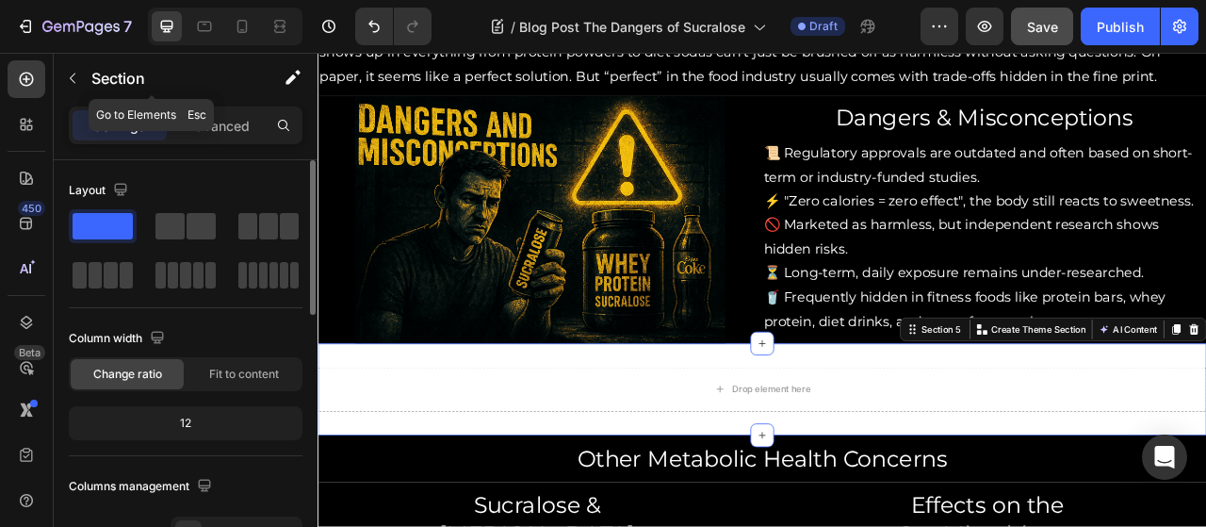
click at [223, 105] on div "Section" at bounding box center [152, 80] width 196 height 54
click at [234, 124] on p "Advanced" at bounding box center [218, 126] width 64 height 20
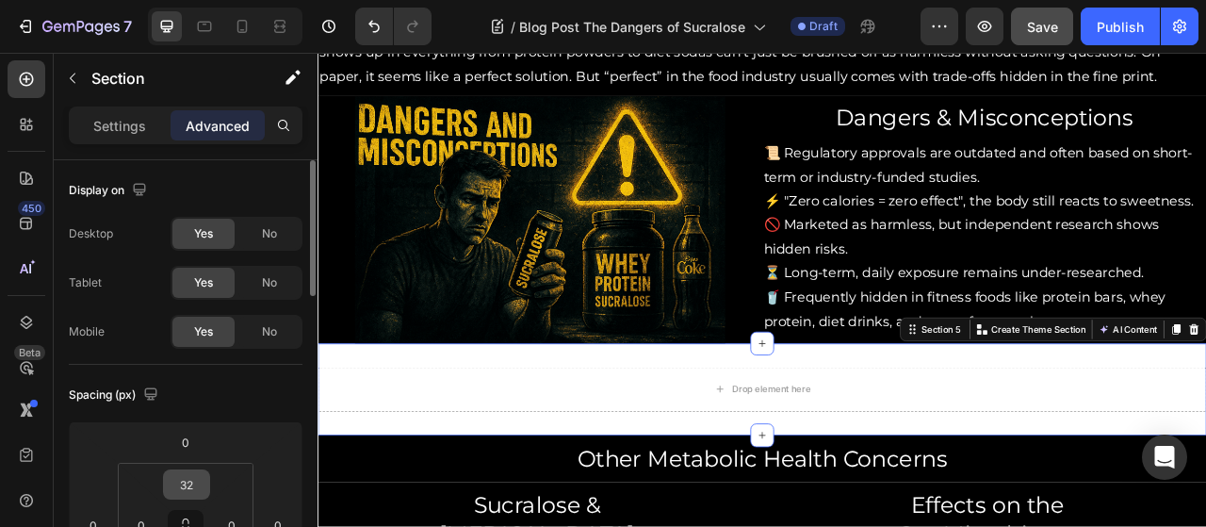
click at [179, 484] on input "32" at bounding box center [187, 484] width 38 height 28
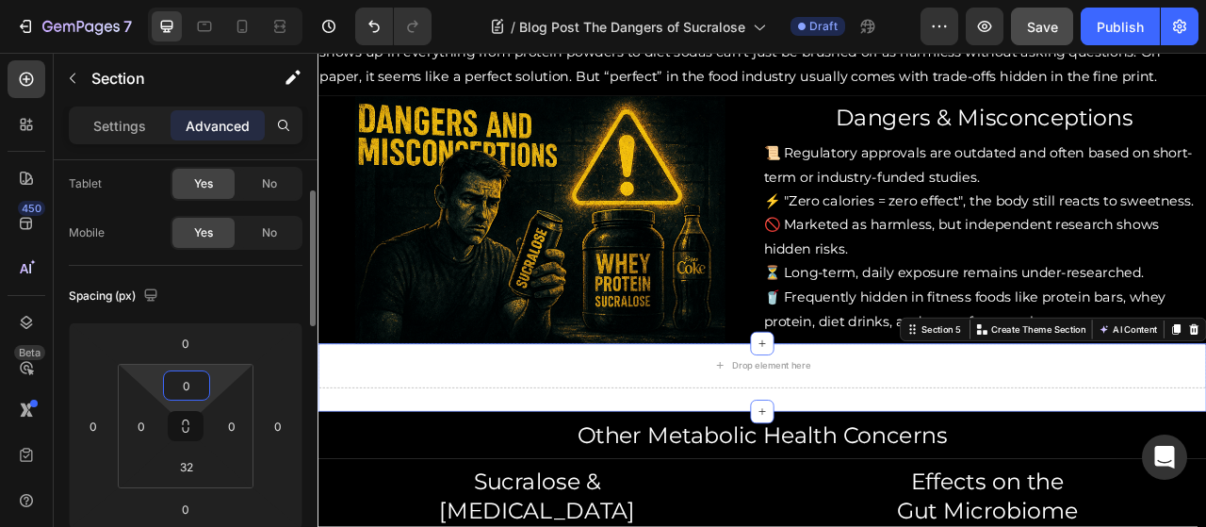
scroll to position [100, 0]
type input "0"
click at [187, 462] on input "32" at bounding box center [187, 465] width 38 height 28
type input "2"
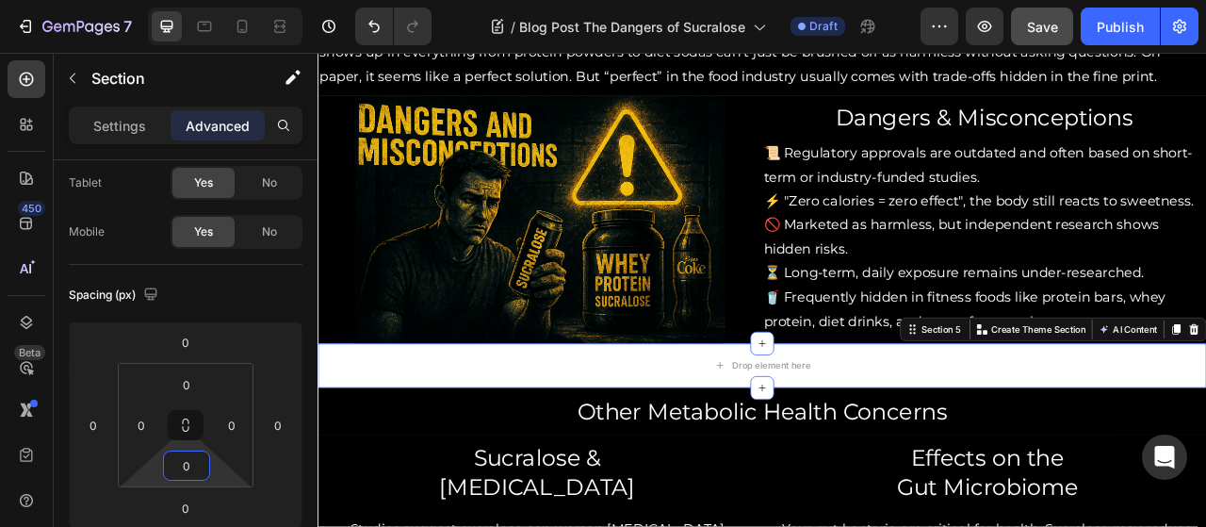
type input "0"
click at [1048, 24] on span "Save" at bounding box center [1042, 27] width 31 height 16
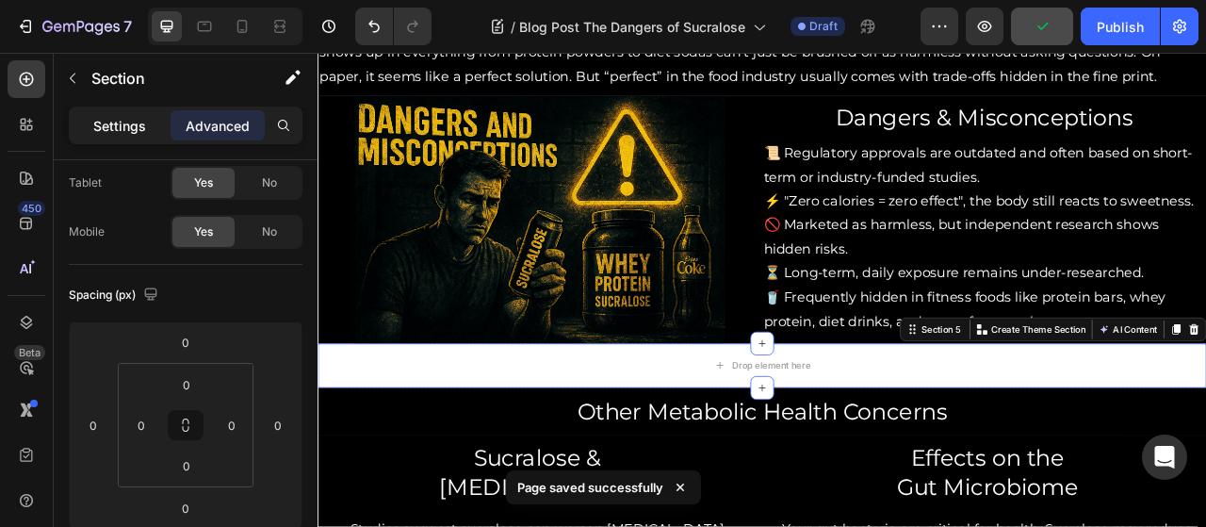
click at [126, 129] on p "Settings" at bounding box center [119, 126] width 53 height 20
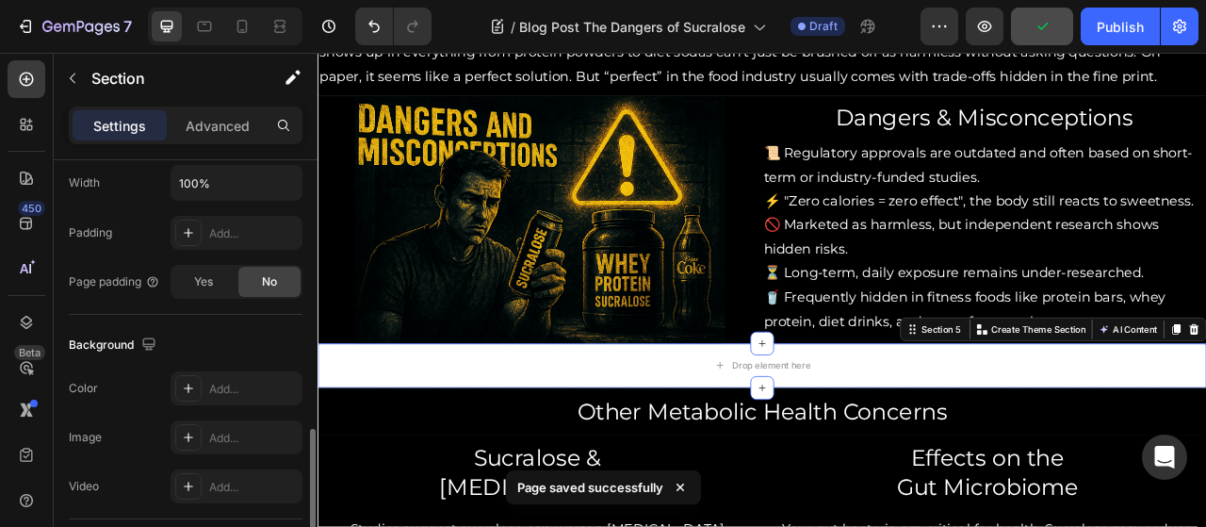
scroll to position [548, 0]
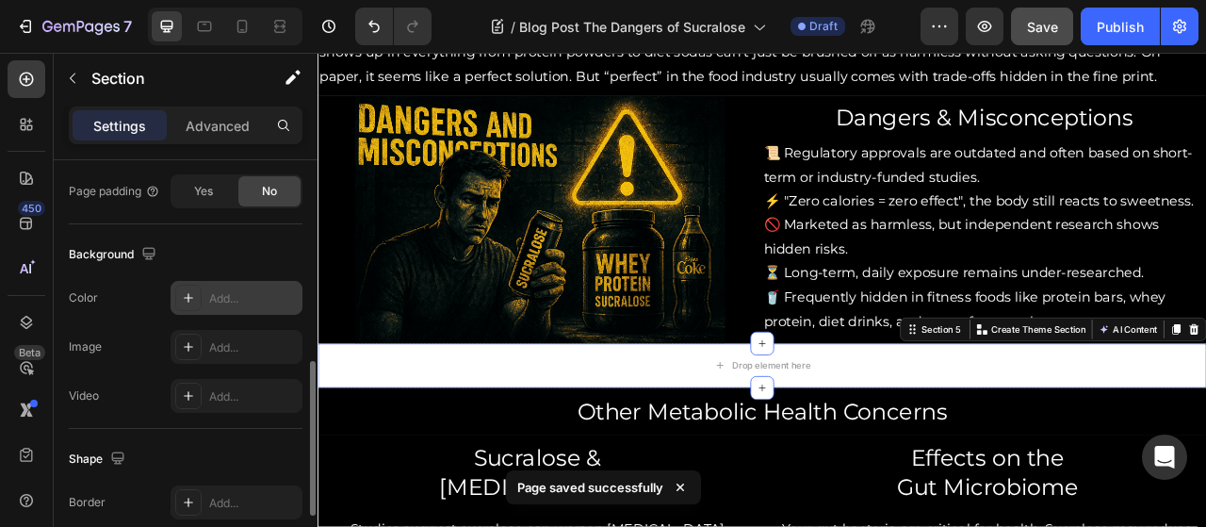
click at [209, 295] on div "Add..." at bounding box center [253, 298] width 89 height 17
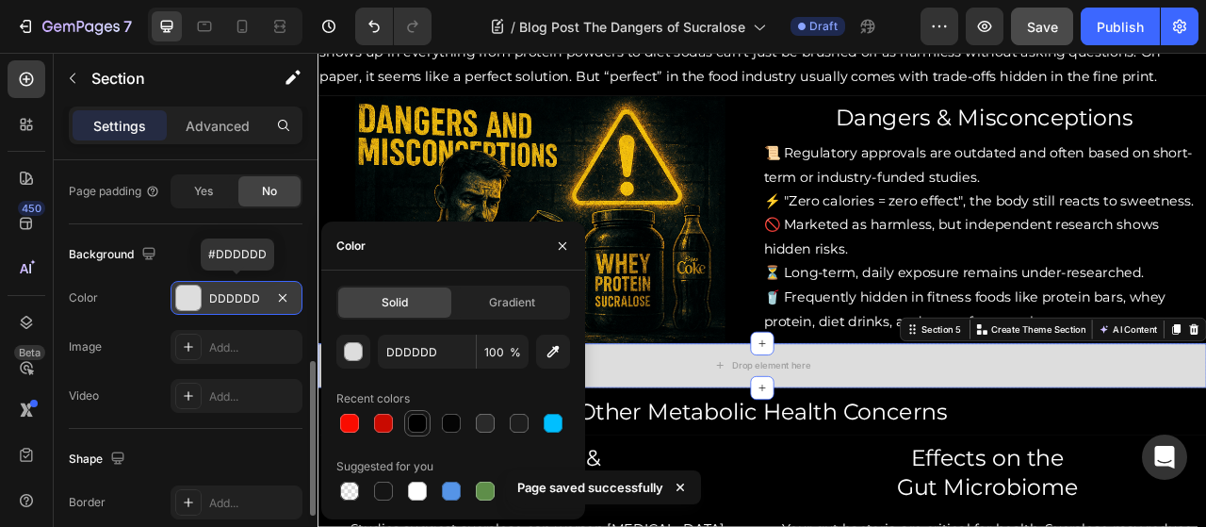
click at [424, 426] on div at bounding box center [417, 423] width 19 height 19
type input "000000"
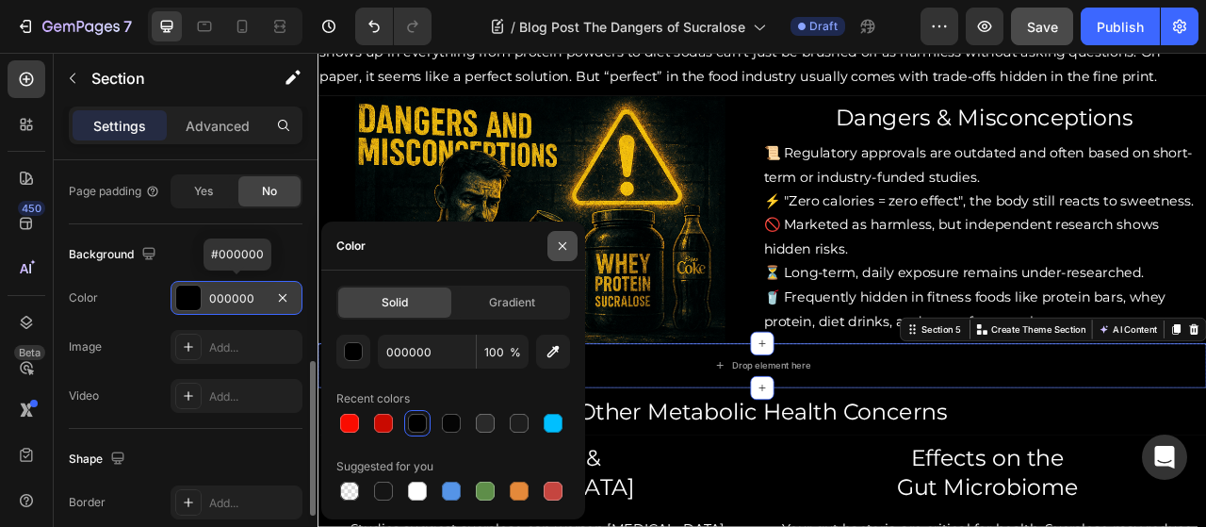
click at [570, 248] on button "button" at bounding box center [562, 246] width 30 height 30
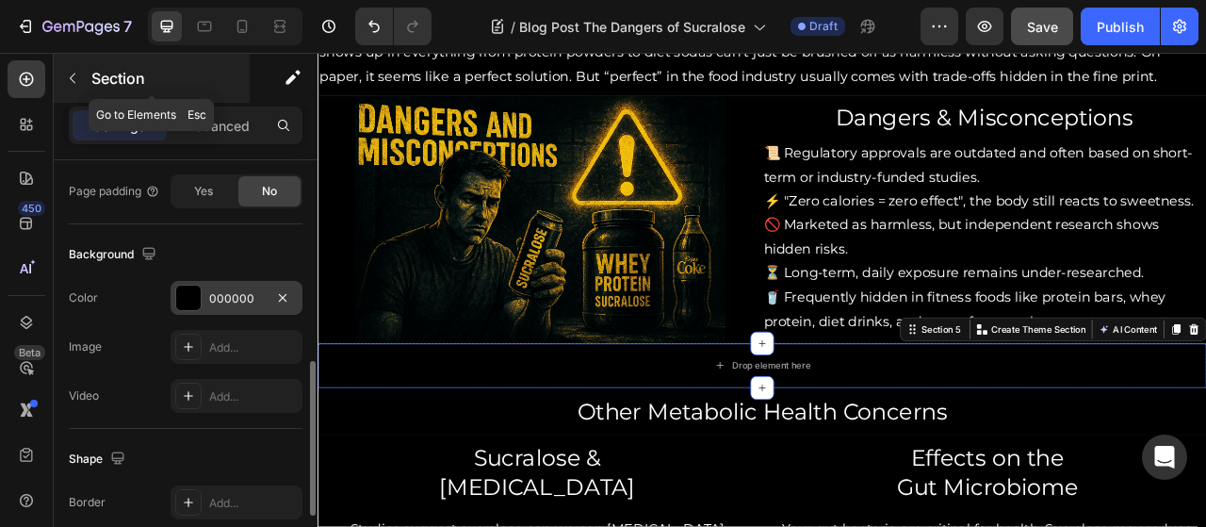
click at [73, 77] on icon "button" at bounding box center [72, 78] width 15 height 15
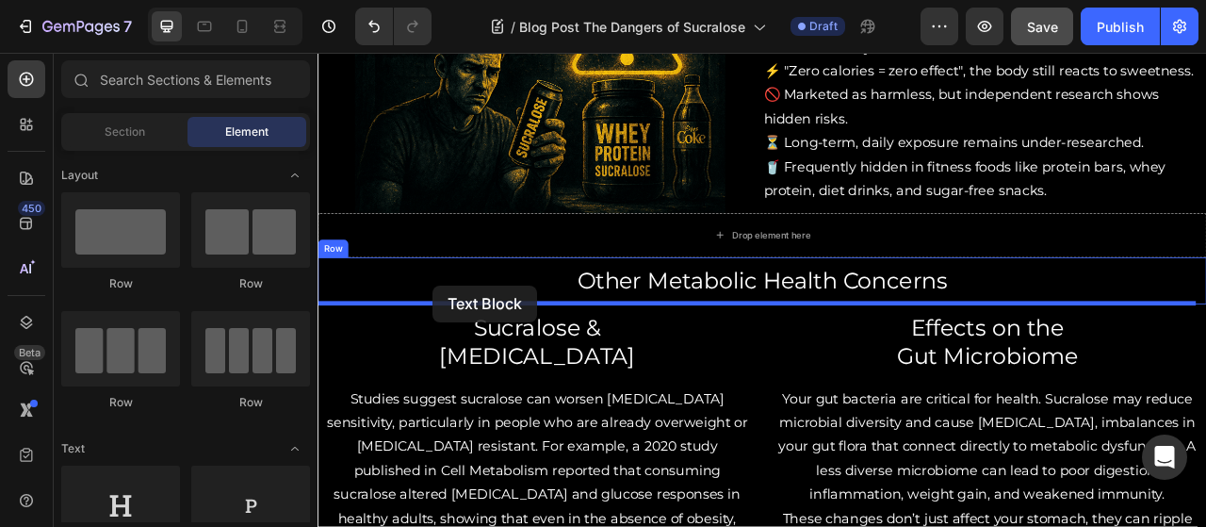
scroll to position [1451, 0]
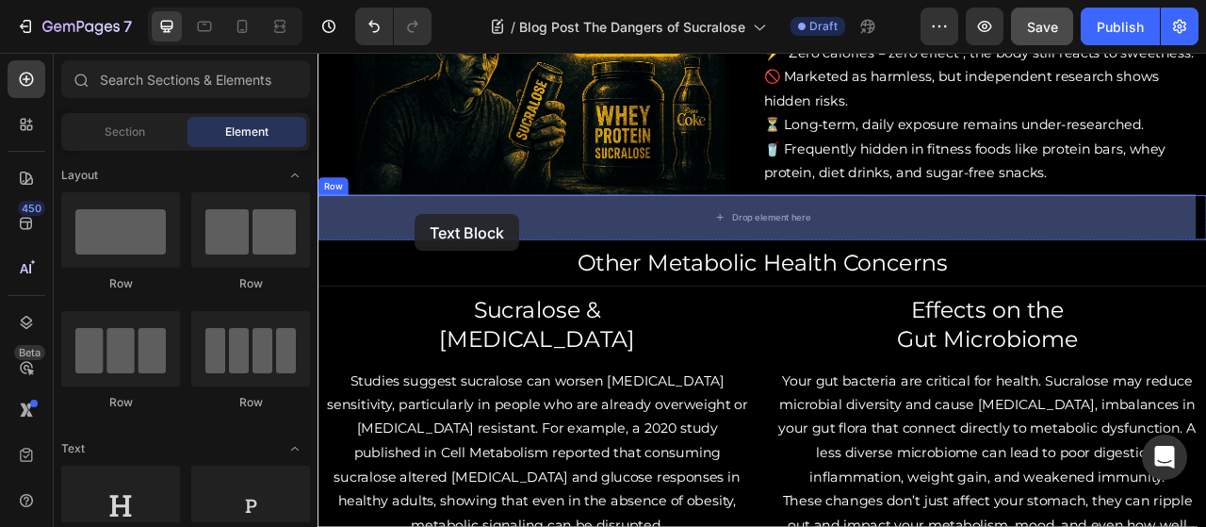
drag, startPoint x: 362, startPoint y: 531, endPoint x: 441, endPoint y: 259, distance: 283.5
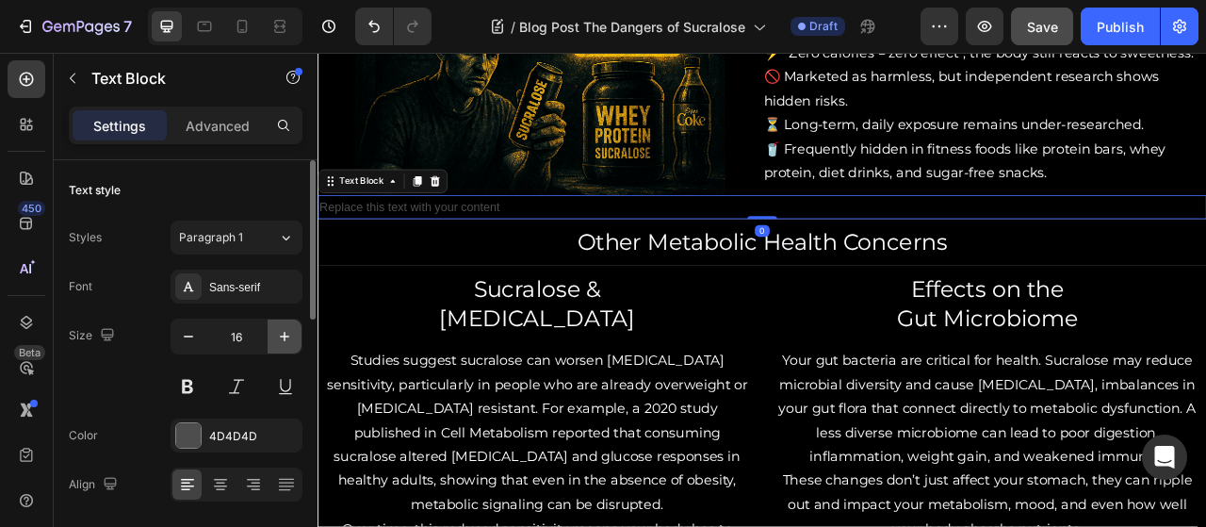
click at [289, 331] on icon "button" at bounding box center [284, 336] width 19 height 19
type input "18"
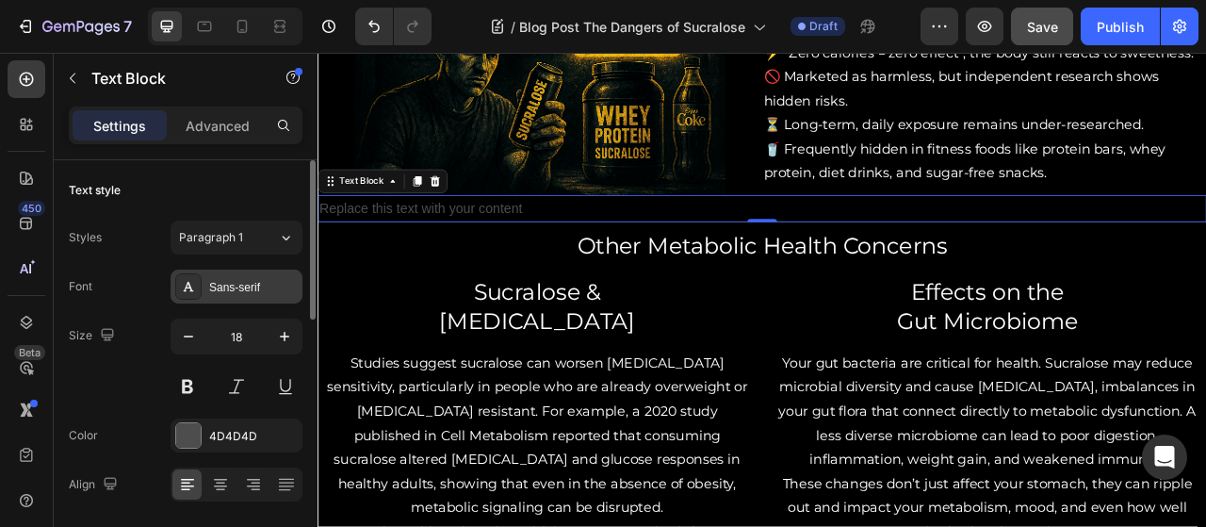
click at [251, 286] on div "Sans-serif" at bounding box center [253, 287] width 89 height 17
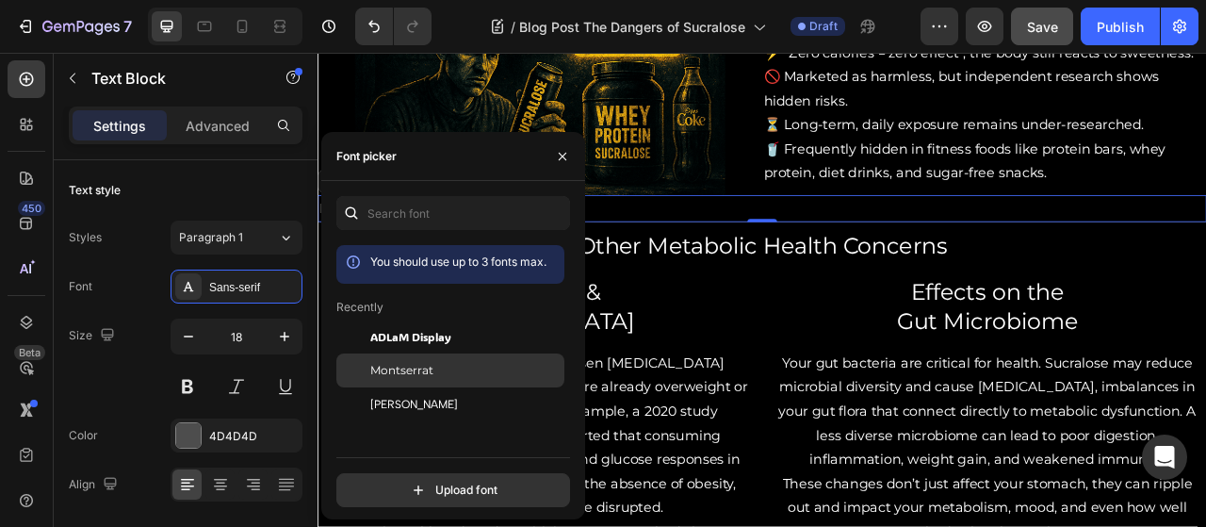
click at [429, 376] on span "Montserrat" at bounding box center [401, 370] width 63 height 17
click at [1013, 242] on div "Replace this text with your content" at bounding box center [882, 252] width 1131 height 34
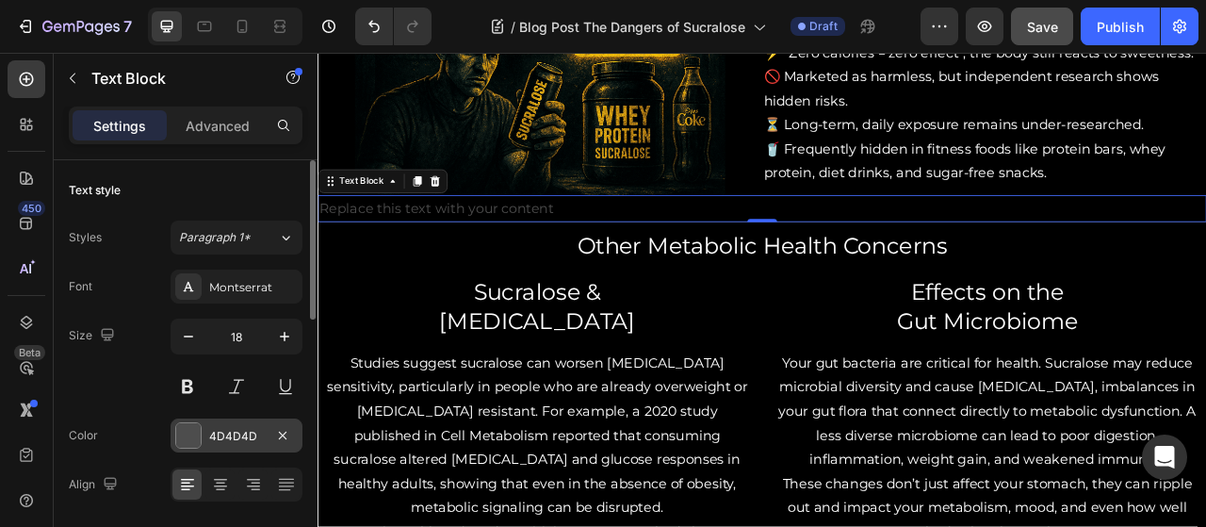
click at [242, 428] on div "4D4D4D" at bounding box center [236, 436] width 55 height 17
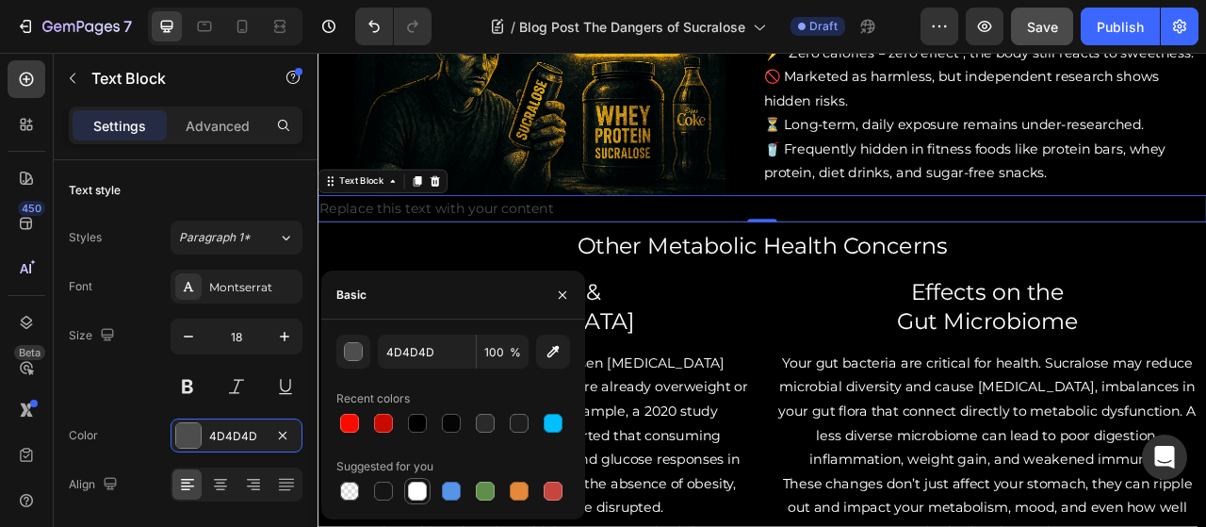
click at [417, 496] on div at bounding box center [417, 490] width 19 height 19
type input "FFFFFF"
drag, startPoint x: 562, startPoint y: 293, endPoint x: 317, endPoint y: 219, distance: 256.0
click at [562, 293] on icon "button" at bounding box center [562, 294] width 15 height 15
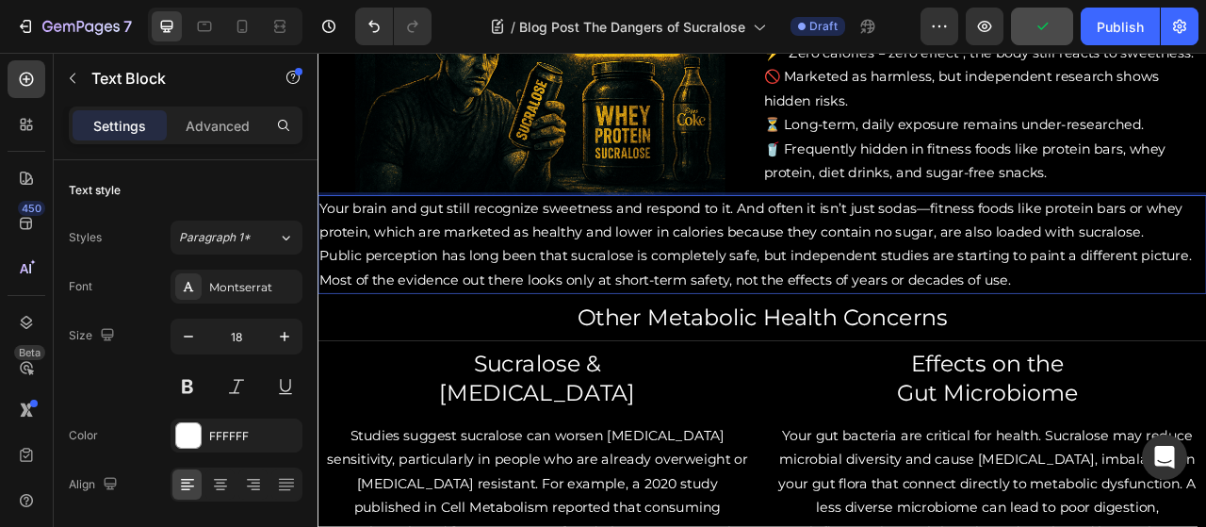
click at [1095, 254] on p "Your brain and gut still recognize sweetness and respond to it. And often it is…" at bounding box center [882, 266] width 1127 height 61
click at [883, 246] on p "Your brain and gut still recognize sweetness and respond to it. And often it is…" at bounding box center [882, 266] width 1127 height 61
click at [865, 248] on p "Your brain and gut still recognize sweetness and respond to it. often it isn’t …" at bounding box center [882, 266] width 1127 height 61
click at [993, 252] on p "Your brain and gut still recognize sweetness and respond to it. Often it isn’t …" at bounding box center [882, 266] width 1127 height 61
click at [1205, 248] on p "Your brain and gut still recognize sweetness and respond to it. Often it isn’t …" at bounding box center [882, 266] width 1127 height 61
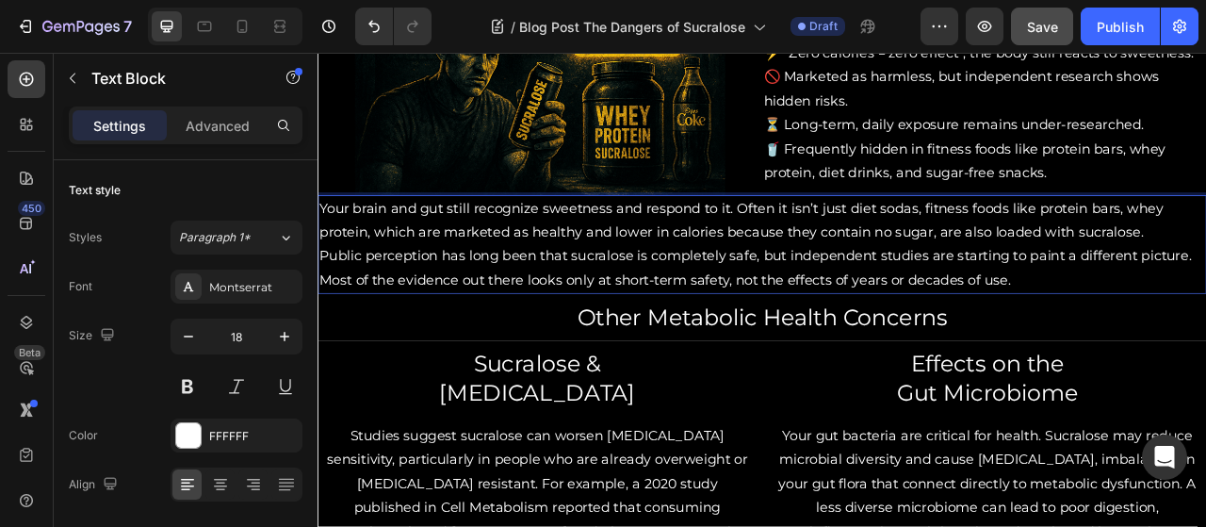
click at [385, 276] on p "Your brain and gut still recognize sweetness and respond to it. Often it isn’t …" at bounding box center [882, 266] width 1127 height 61
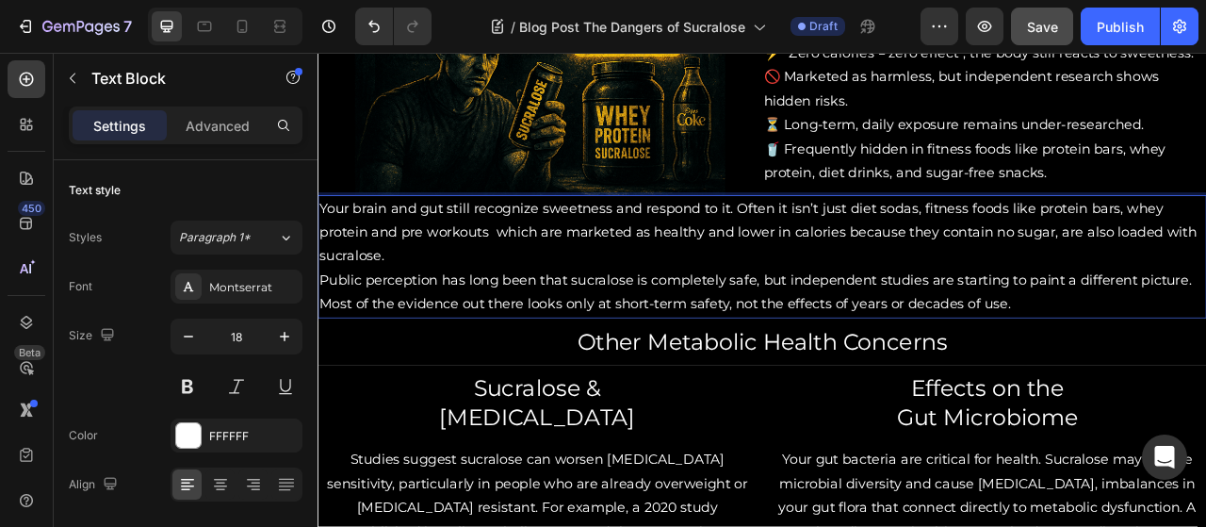
click at [409, 282] on p "Your brain and gut still recognize sweetness and respond to it. Often it isn’t …" at bounding box center [882, 281] width 1127 height 91
click at [420, 275] on p "Your brain and gut still recognize sweetness and respond to it. Often it isn’t …" at bounding box center [882, 281] width 1127 height 91
click at [513, 287] on p "Your brain and gut still recognize sweetness and respond to it. Often it isn’t …" at bounding box center [882, 281] width 1127 height 91
click at [443, 312] on p "Your brain and gut still recognize sweetness and respond to it. Often it isn’t …" at bounding box center [882, 281] width 1127 height 91
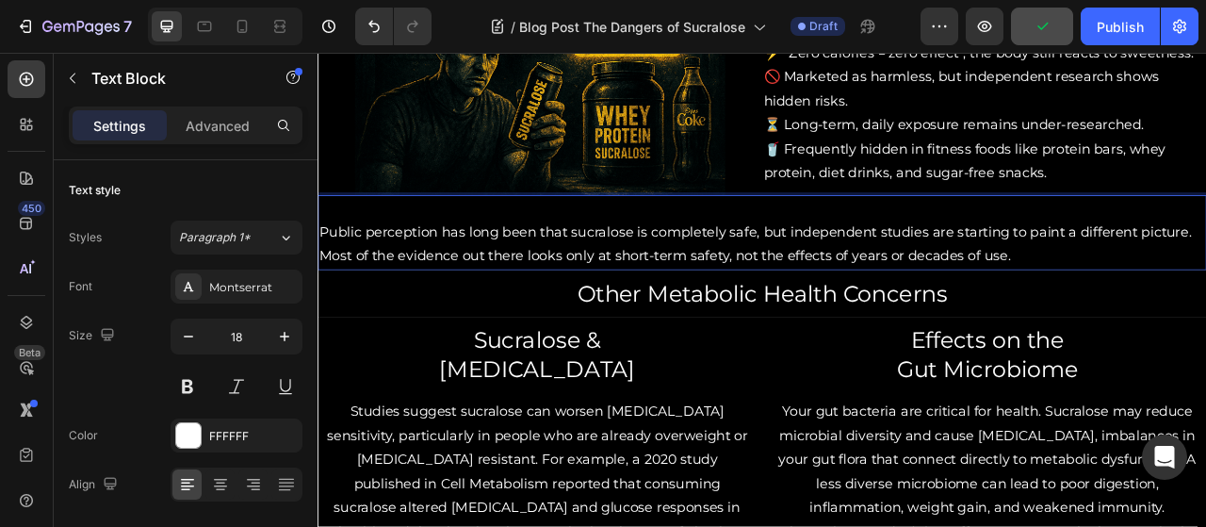
click at [318, 279] on div "Public perception has long been that sucralose is completely safe, but independ…" at bounding box center [882, 282] width 1131 height 95
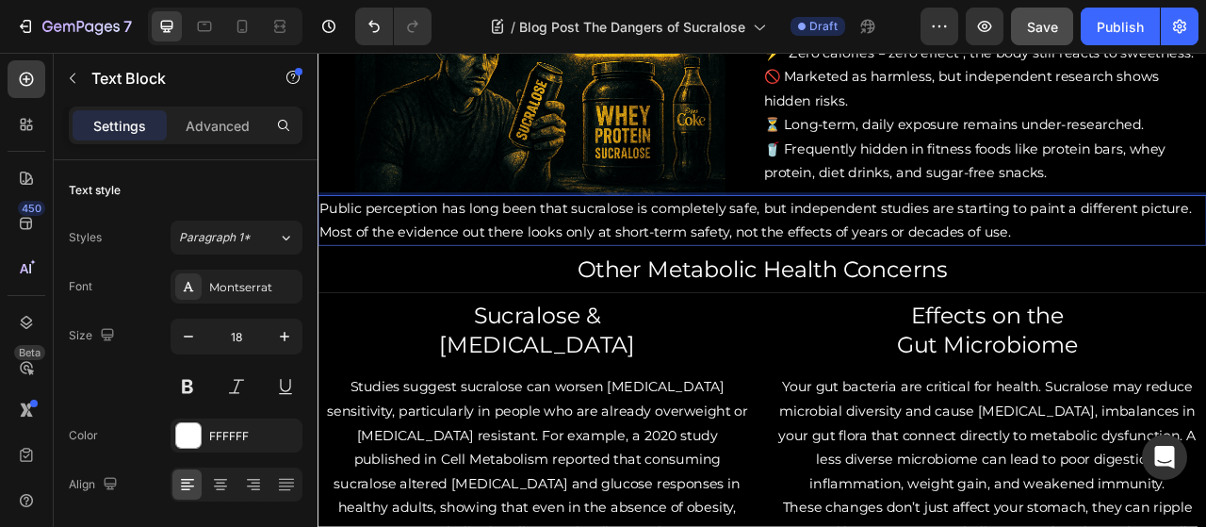
click at [1205, 285] on p "Public perception has long been that sucralose is completely safe, but independ…" at bounding box center [882, 266] width 1127 height 61
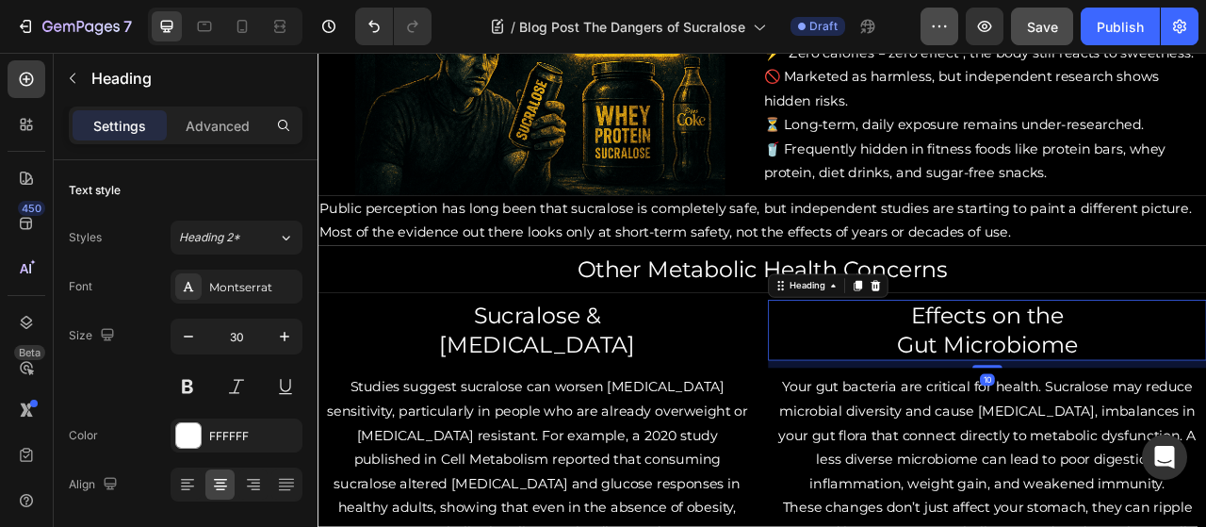
scroll to position [1238, 0]
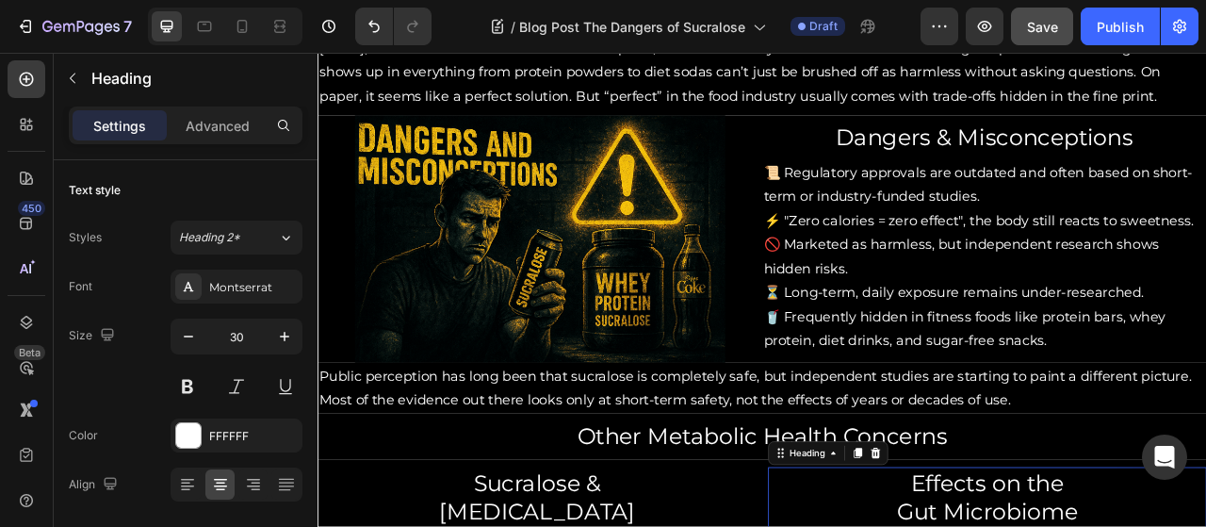
click at [1039, 46] on div "7 / Blog Post The Dangers of Sucralose Draft Preview Save Publish" at bounding box center [603, 27] width 1206 height 54
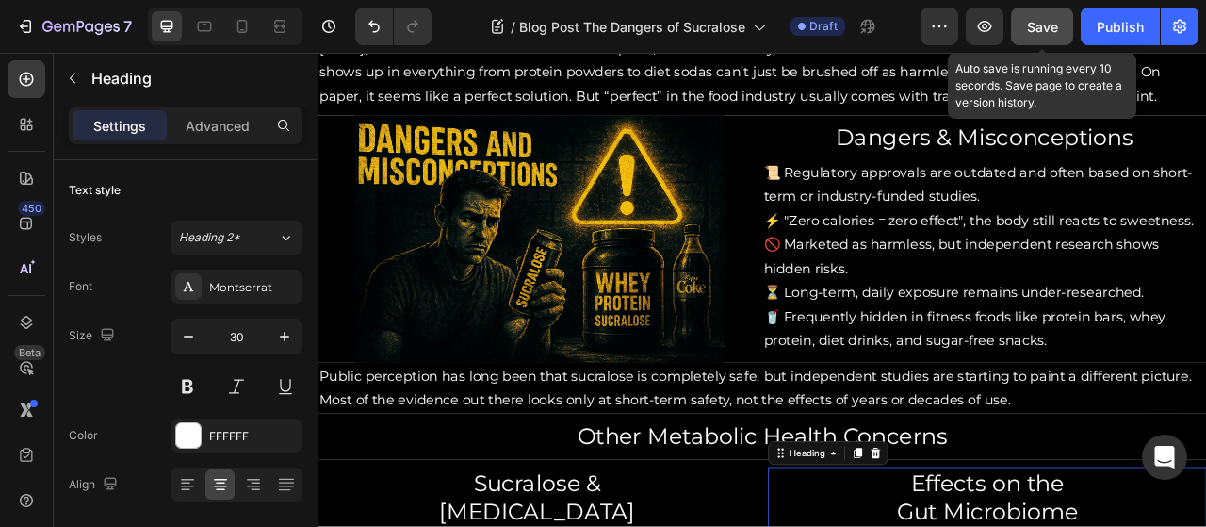
click at [1053, 29] on span "Save" at bounding box center [1042, 27] width 31 height 16
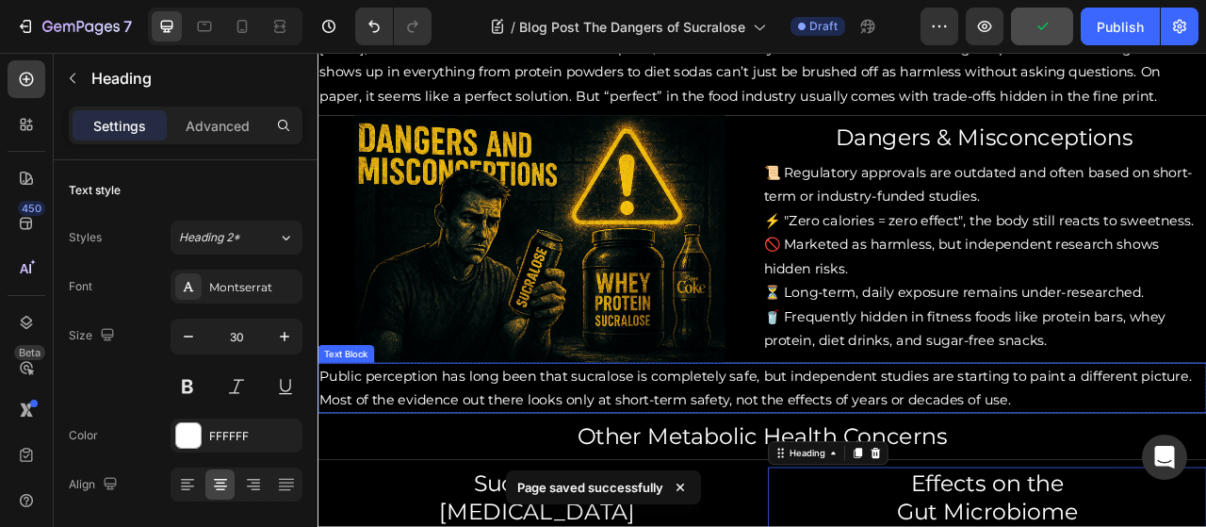
click at [1205, 485] on p "Public perception has long been that sucralose is completely safe, but independ…" at bounding box center [882, 479] width 1127 height 61
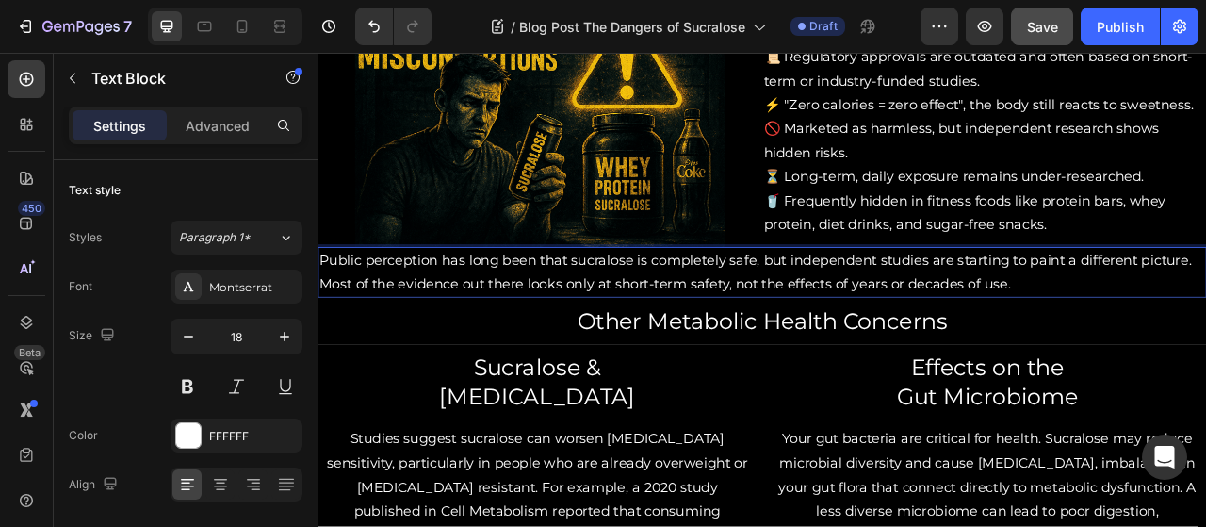
scroll to position [1370, 0]
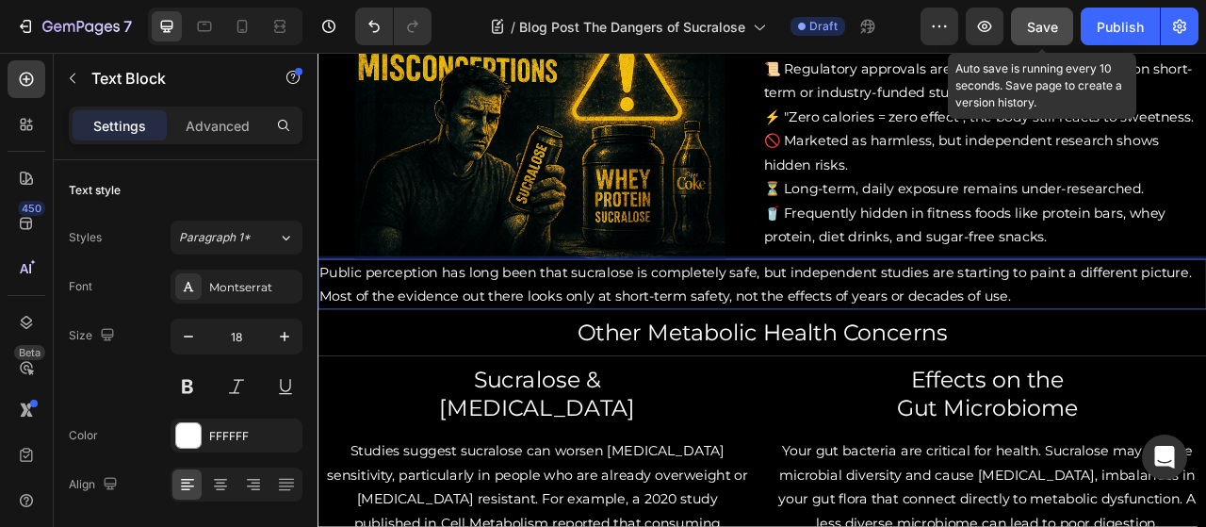
click at [1038, 33] on span "Save" at bounding box center [1042, 27] width 31 height 16
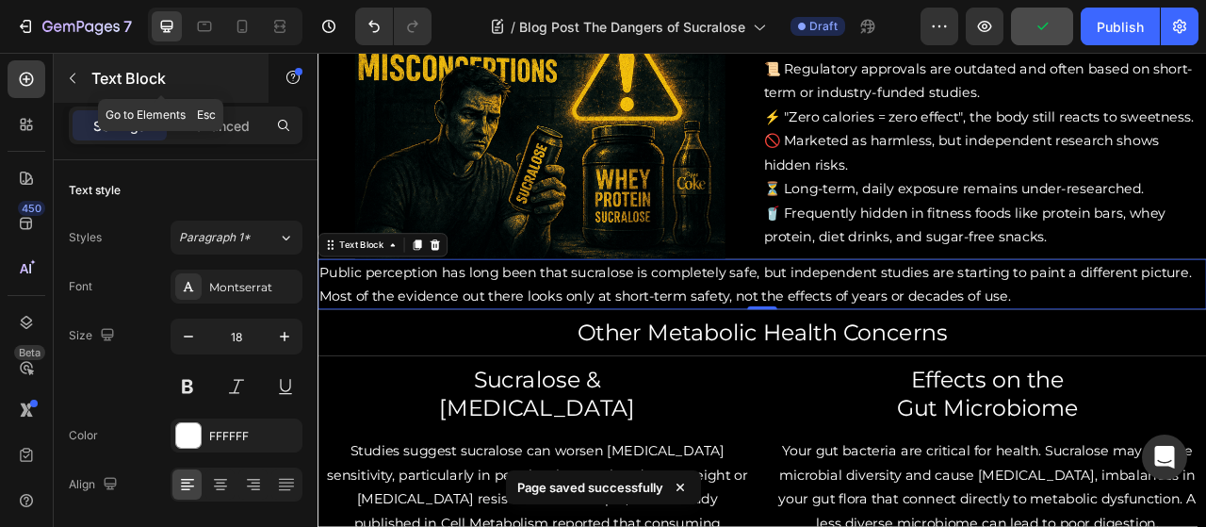
click at [81, 74] on button "button" at bounding box center [72, 78] width 30 height 30
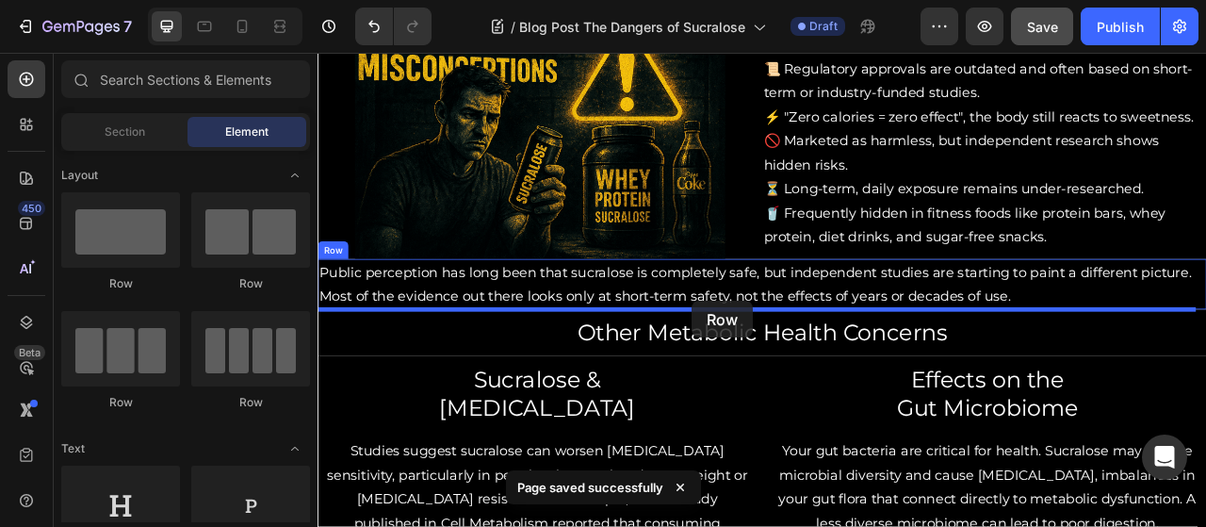
drag, startPoint x: 728, startPoint y: 331, endPoint x: 793, endPoint y: 368, distance: 75.1
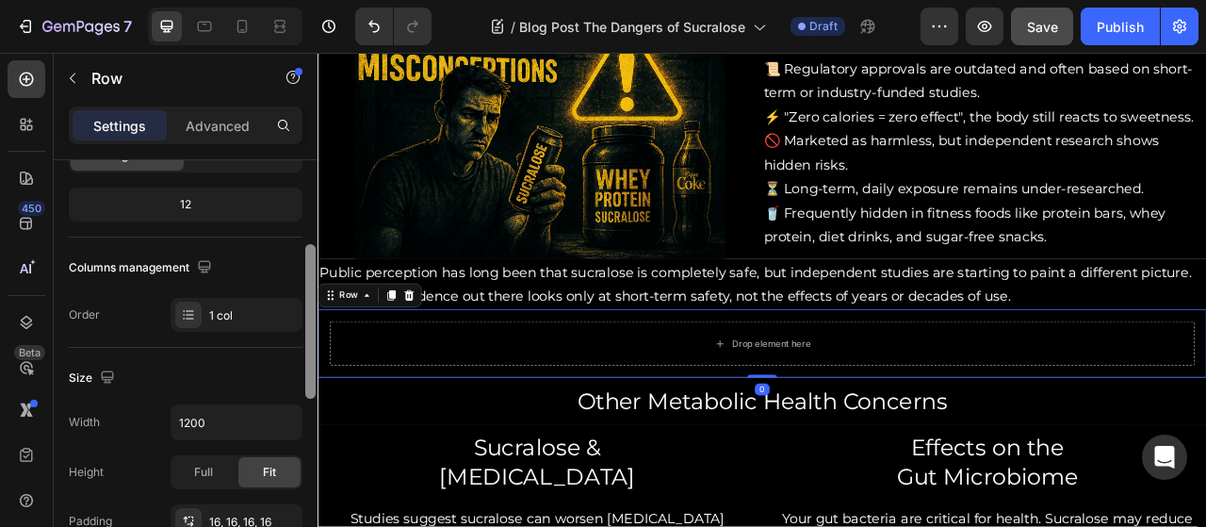
scroll to position [221, 0]
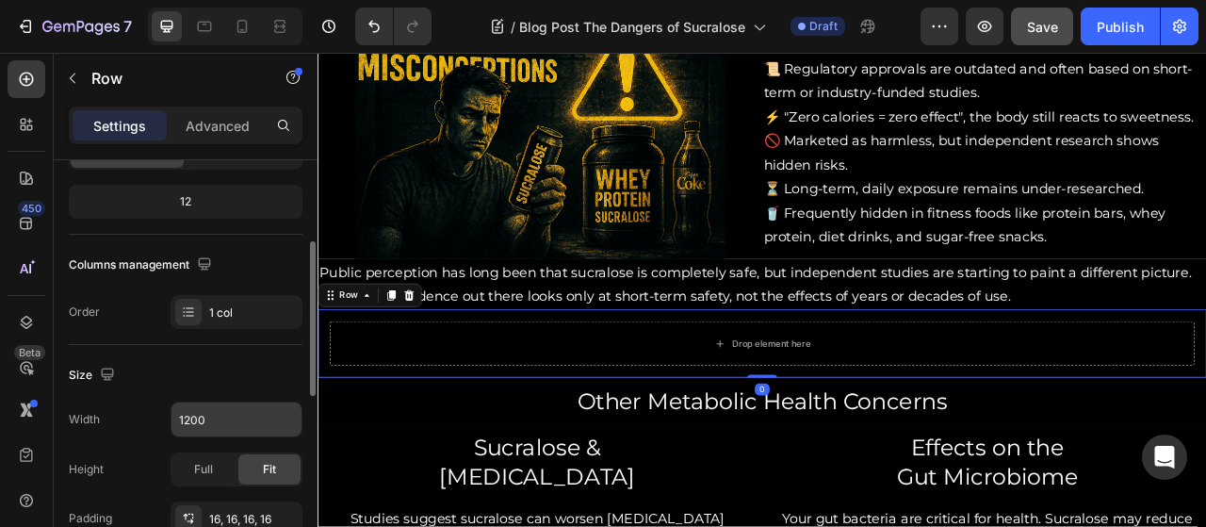
click at [198, 414] on input "1200" at bounding box center [236, 419] width 130 height 34
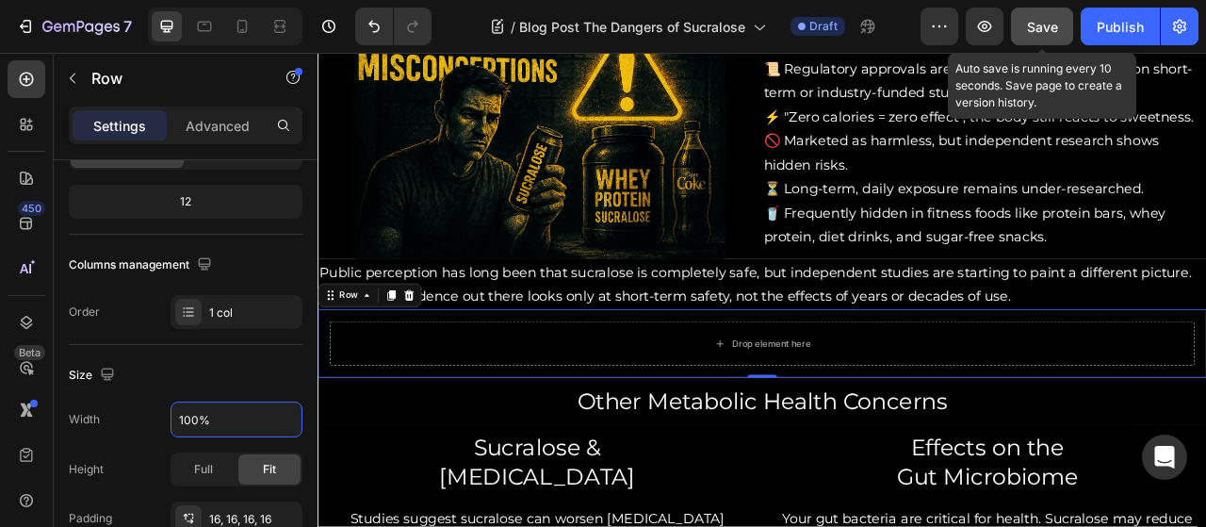
type input "100%"
click at [1034, 36] on div "Save" at bounding box center [1042, 27] width 31 height 20
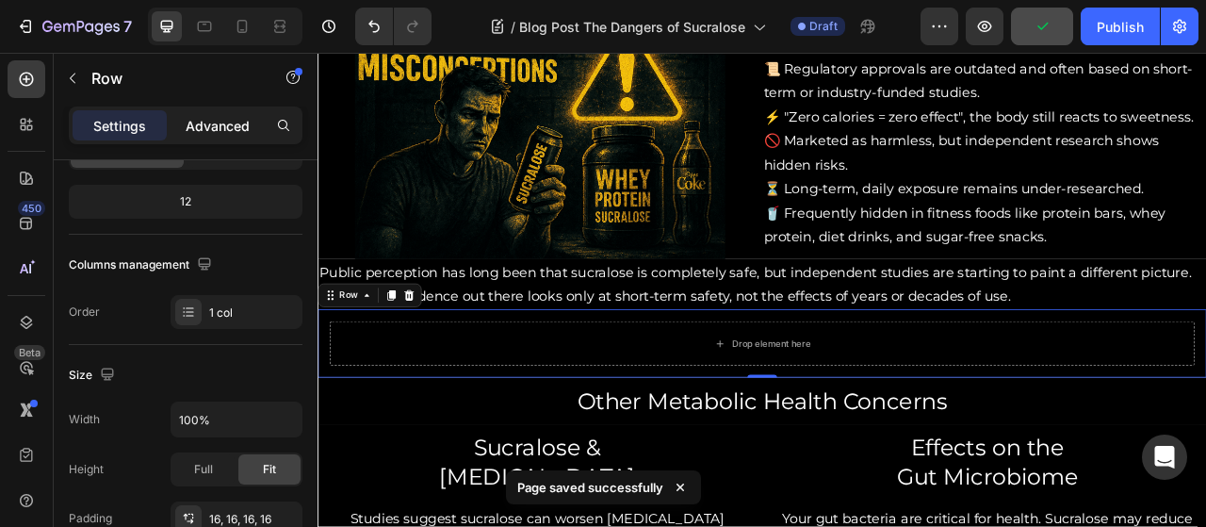
click at [226, 125] on p "Advanced" at bounding box center [218, 126] width 64 height 20
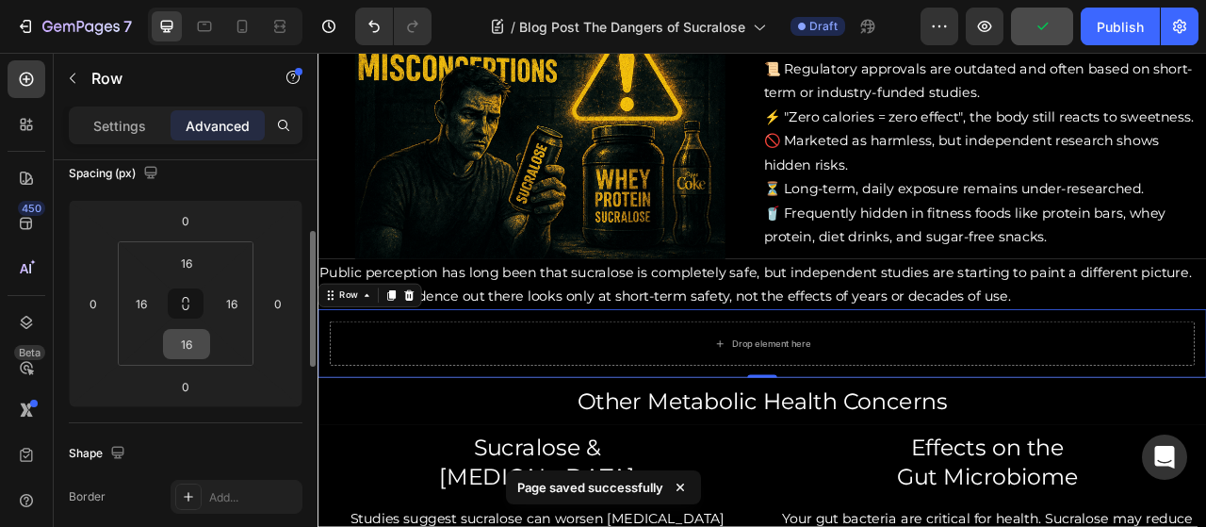
click at [170, 347] on input "16" at bounding box center [187, 344] width 38 height 28
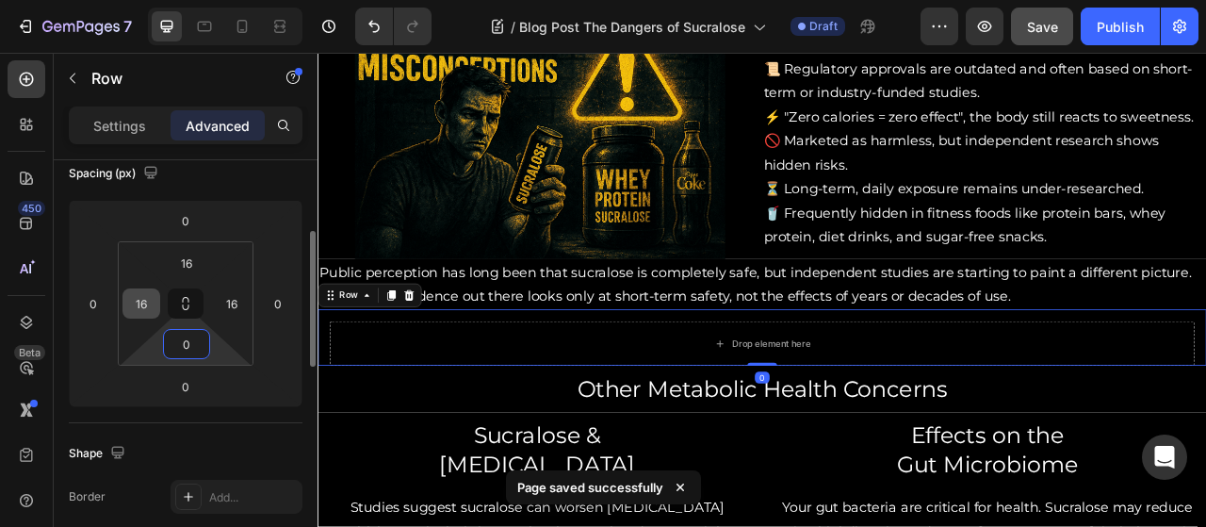
type input "0"
click at [136, 297] on input "16" at bounding box center [141, 303] width 28 height 28
type input "0"
click at [239, 313] on input "16" at bounding box center [232, 303] width 28 height 28
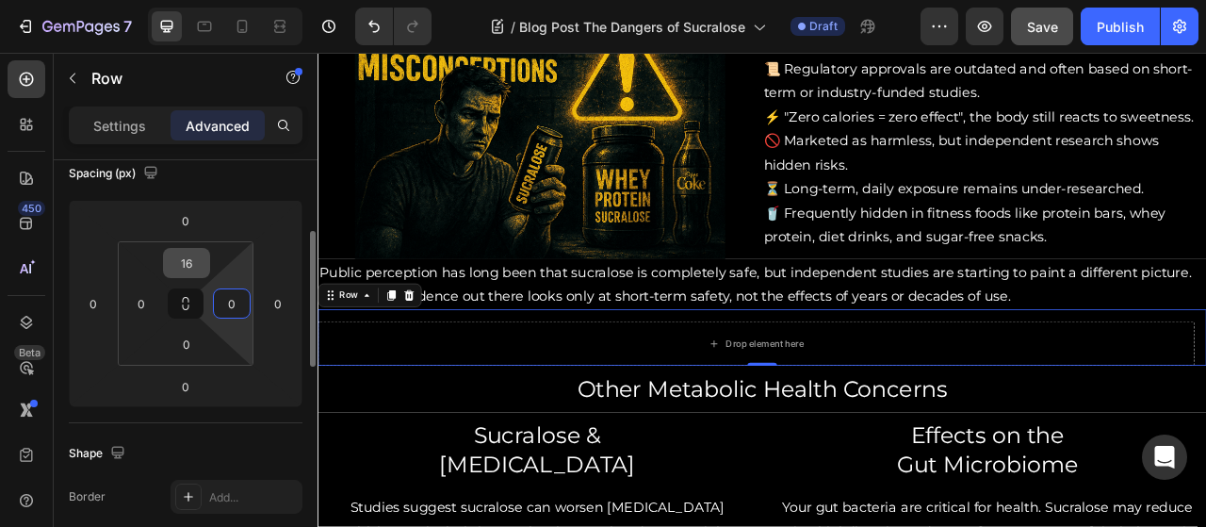
type input "0"
click at [185, 254] on input "16" at bounding box center [187, 263] width 38 height 28
type input "6"
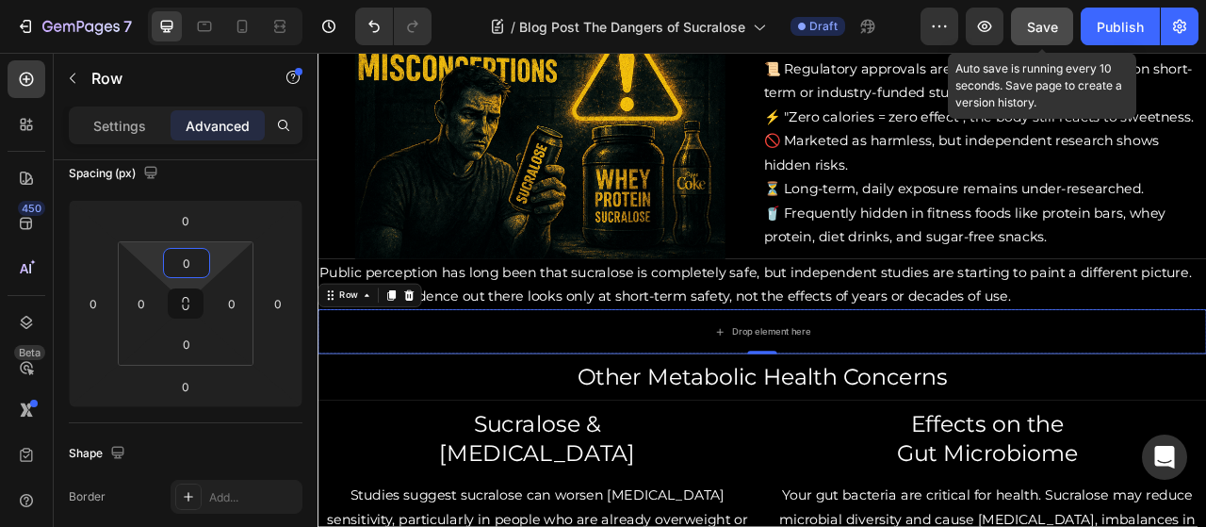
type input "0"
click at [1023, 33] on button "Save" at bounding box center [1042, 27] width 62 height 38
